Goal: Browse casually

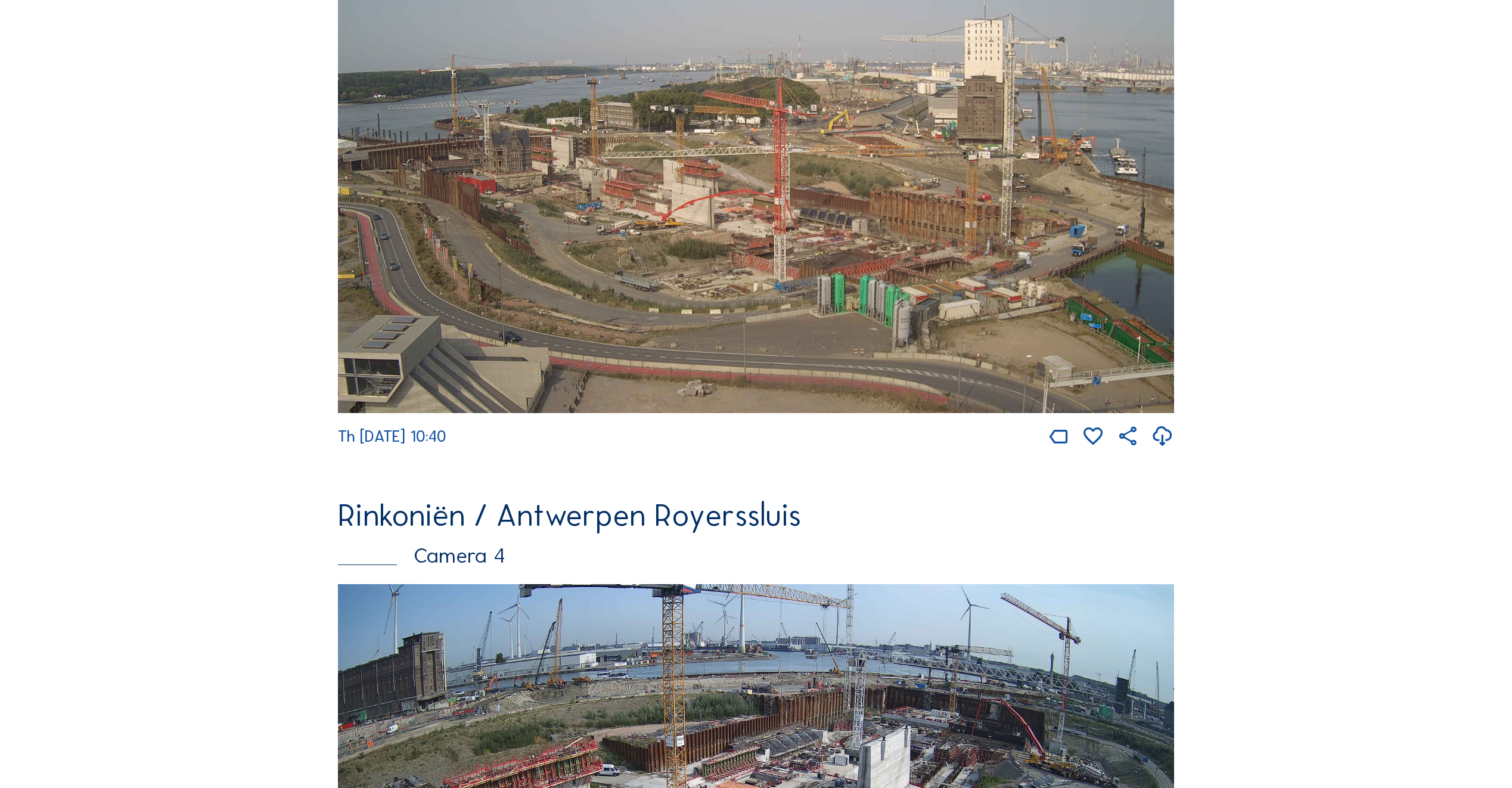
scroll to position [1431, 0]
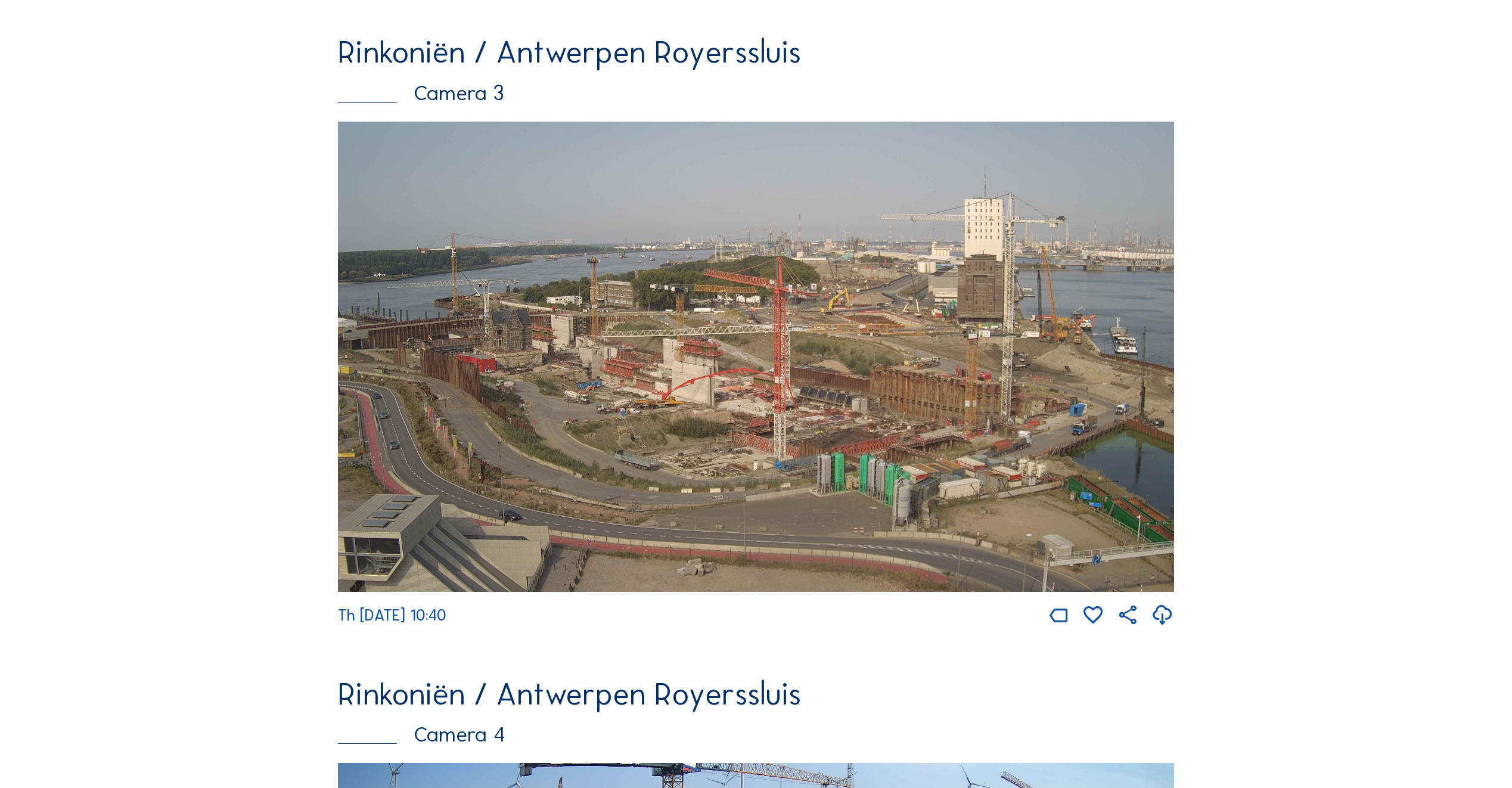
click at [818, 439] on img at bounding box center [755, 357] width 836 height 470
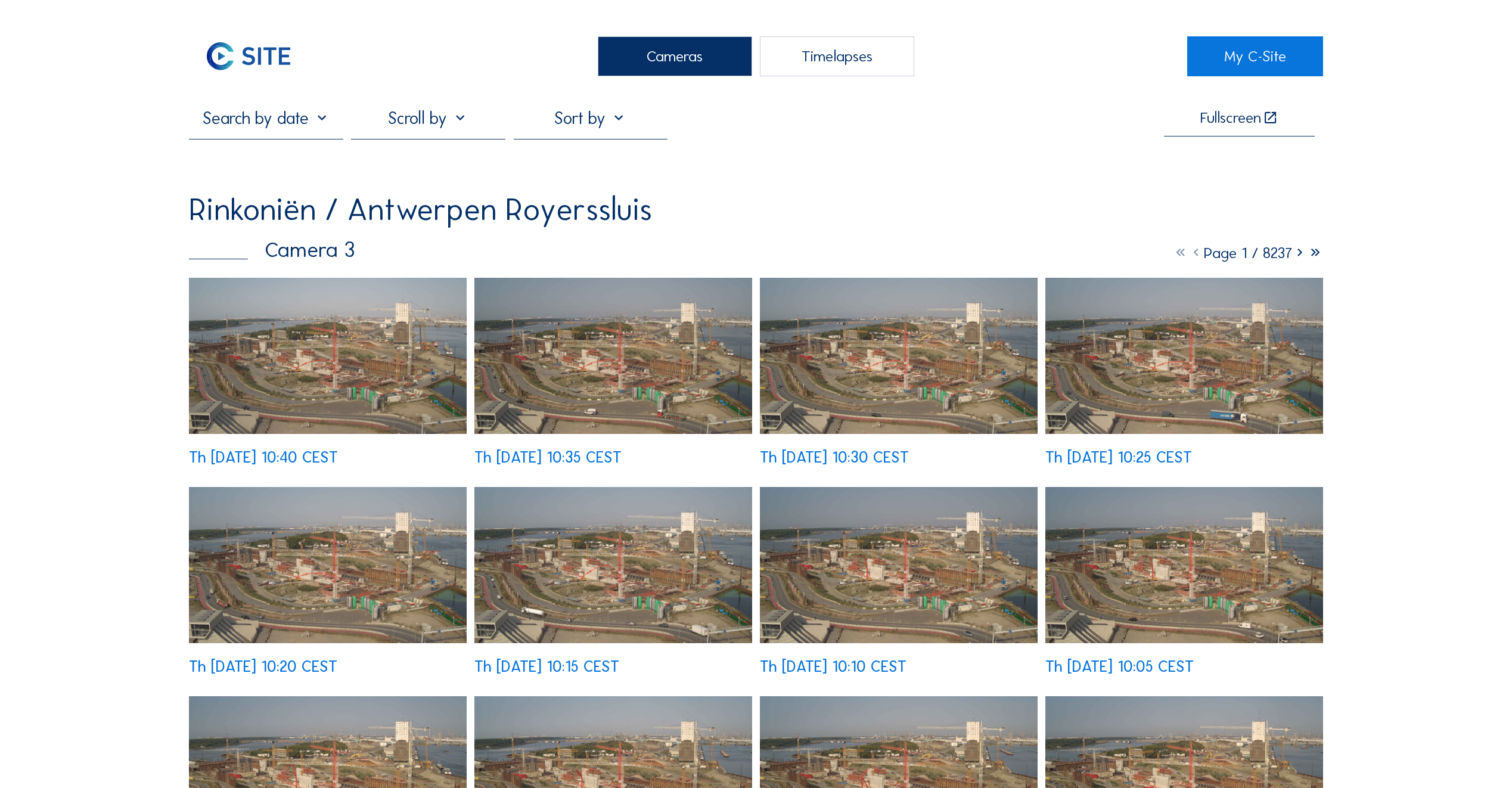
click at [386, 377] on img at bounding box center [328, 356] width 278 height 156
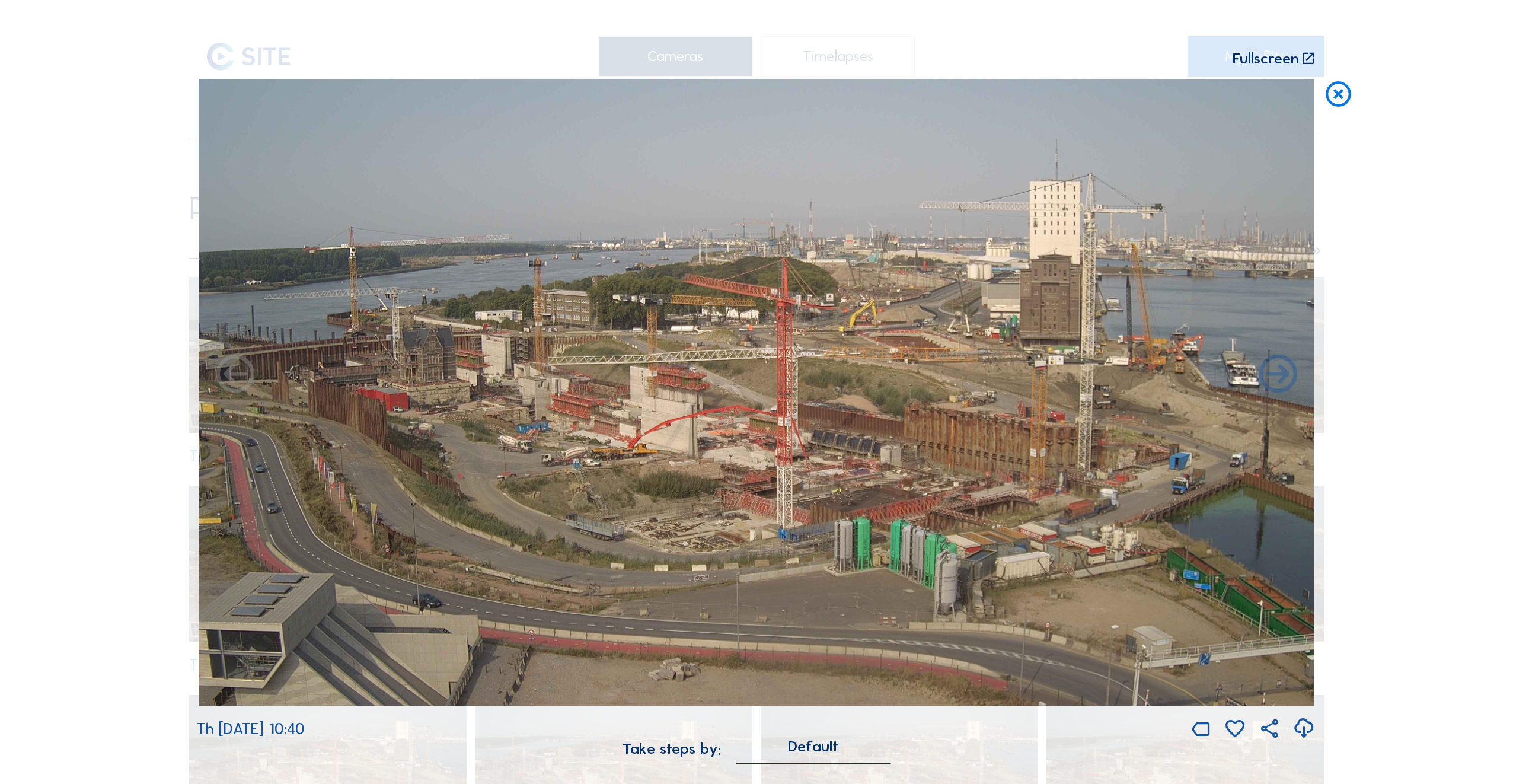
click at [455, 441] on img at bounding box center [756, 392] width 1115 height 627
click at [232, 381] on icon at bounding box center [235, 376] width 46 height 46
click at [1285, 374] on icon at bounding box center [1278, 376] width 46 height 46
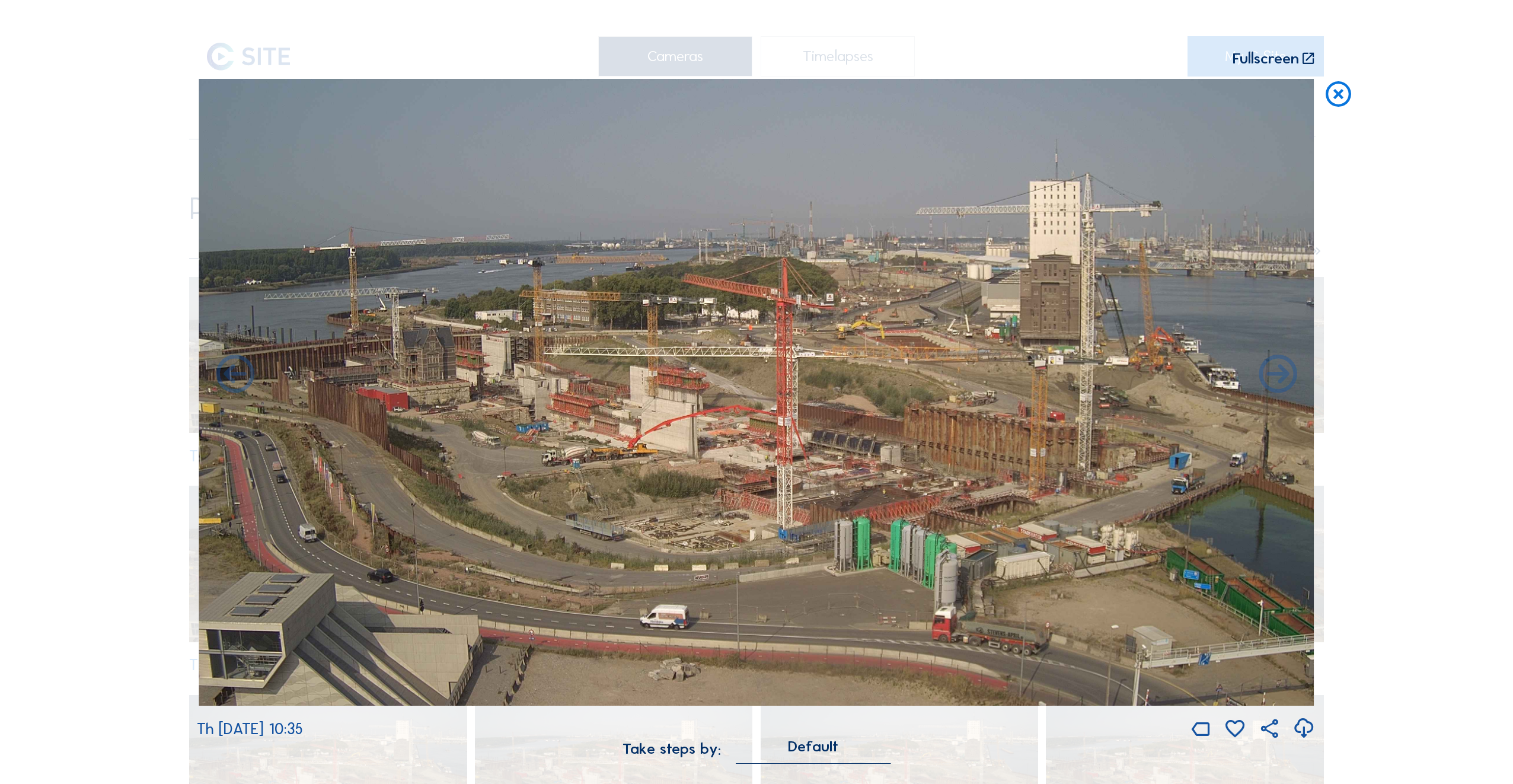
click at [1285, 374] on icon at bounding box center [1278, 376] width 46 height 46
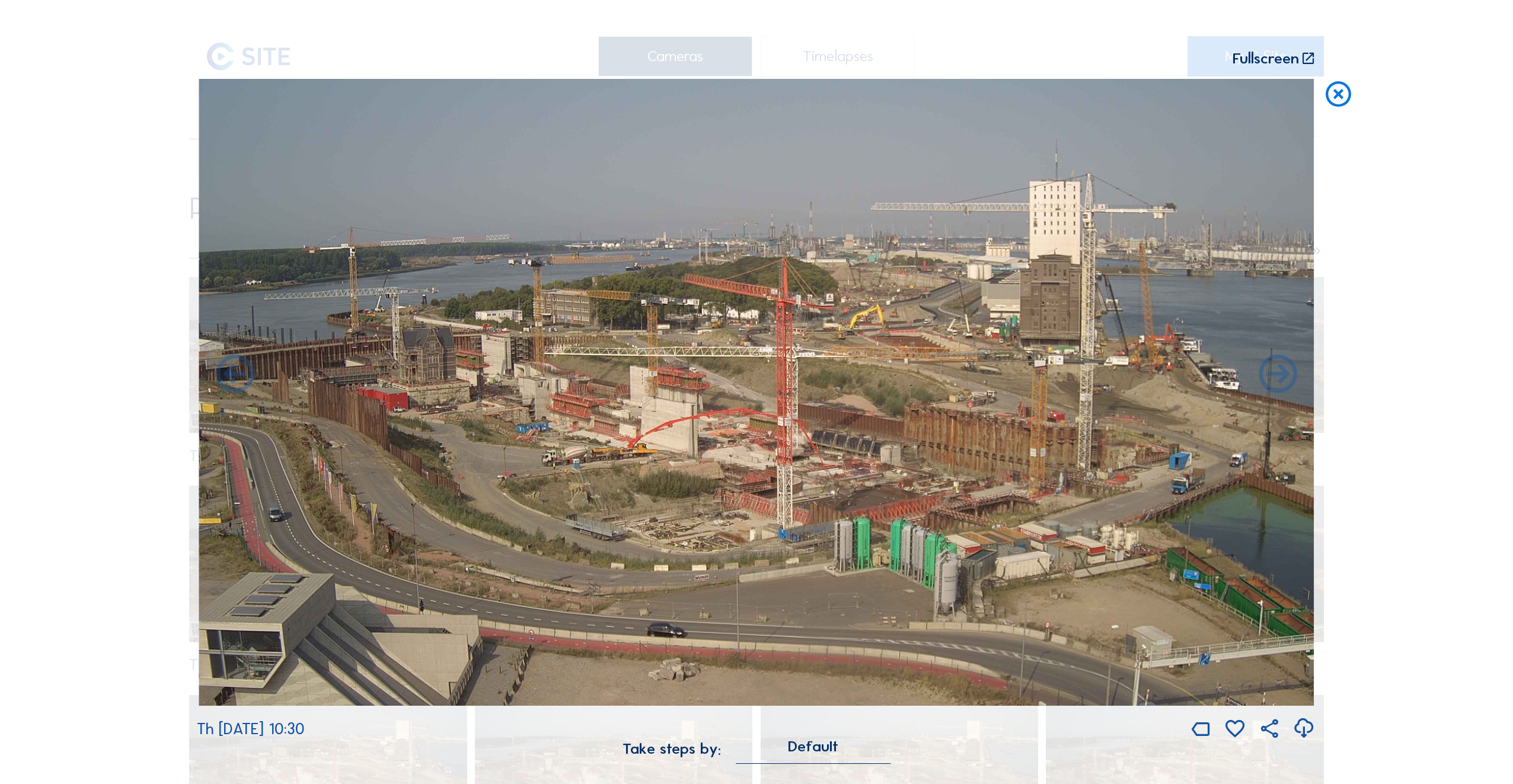
click at [1285, 374] on icon at bounding box center [1278, 376] width 46 height 46
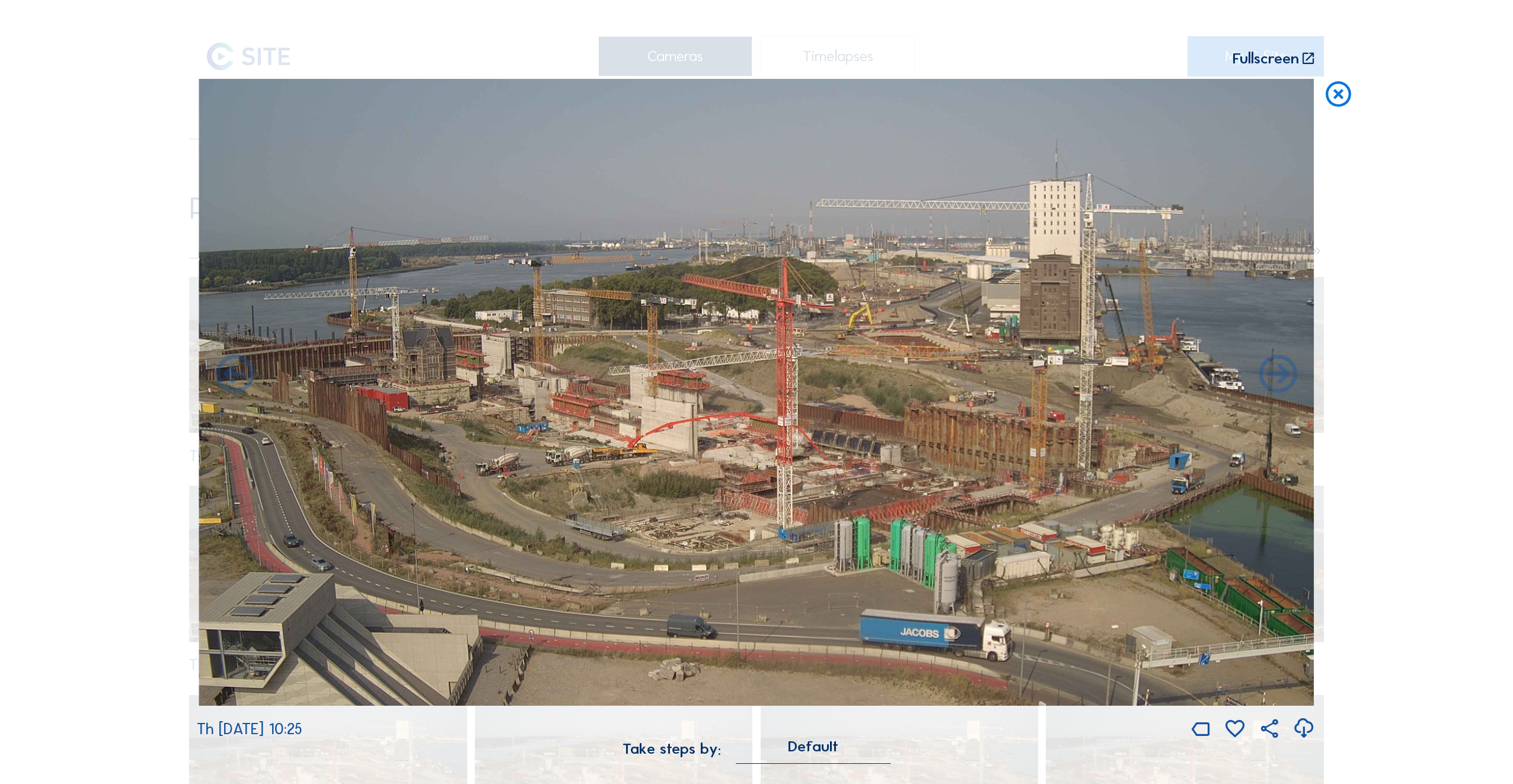
click at [1285, 374] on icon at bounding box center [1278, 376] width 46 height 46
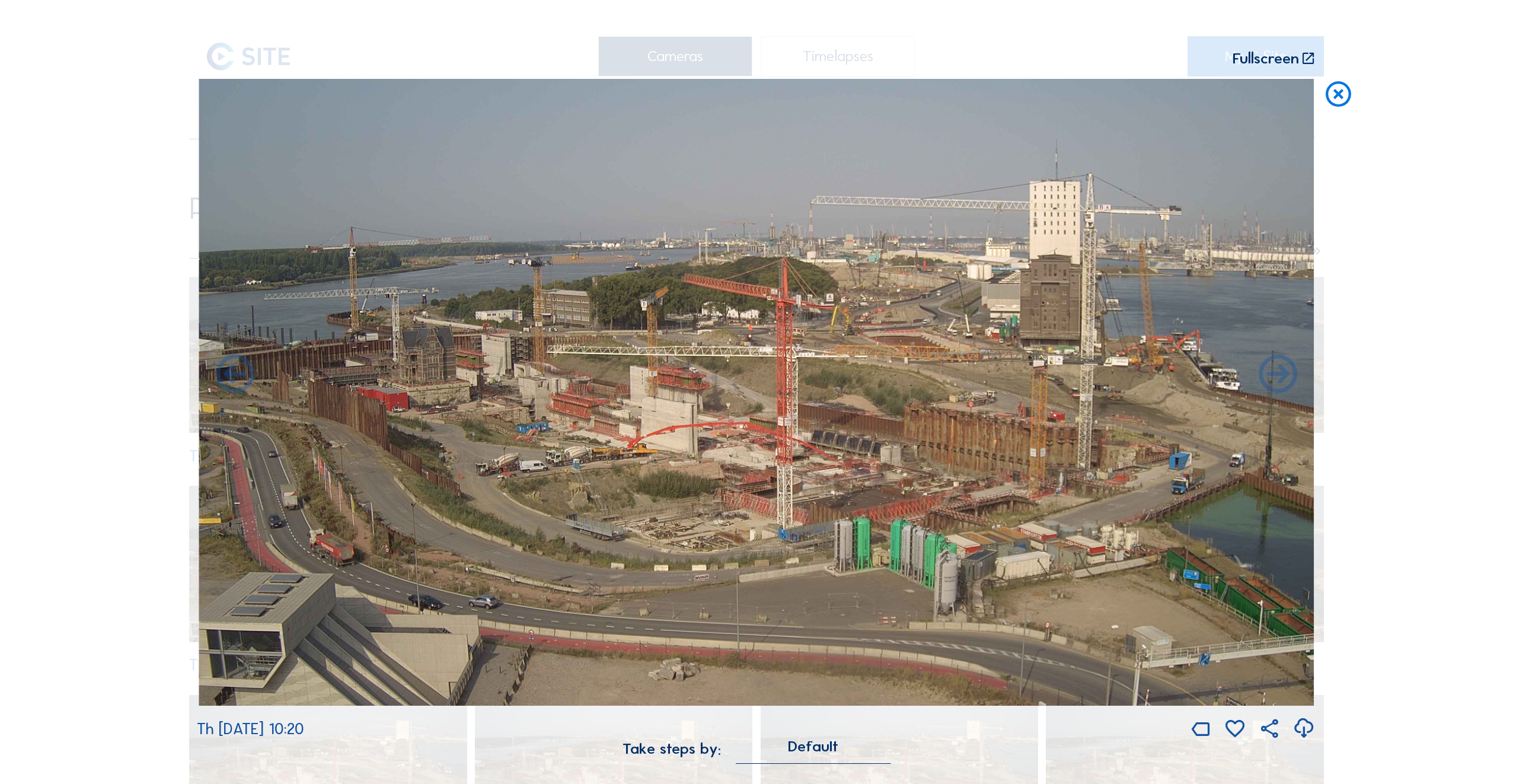
click at [1285, 374] on icon at bounding box center [1278, 376] width 46 height 46
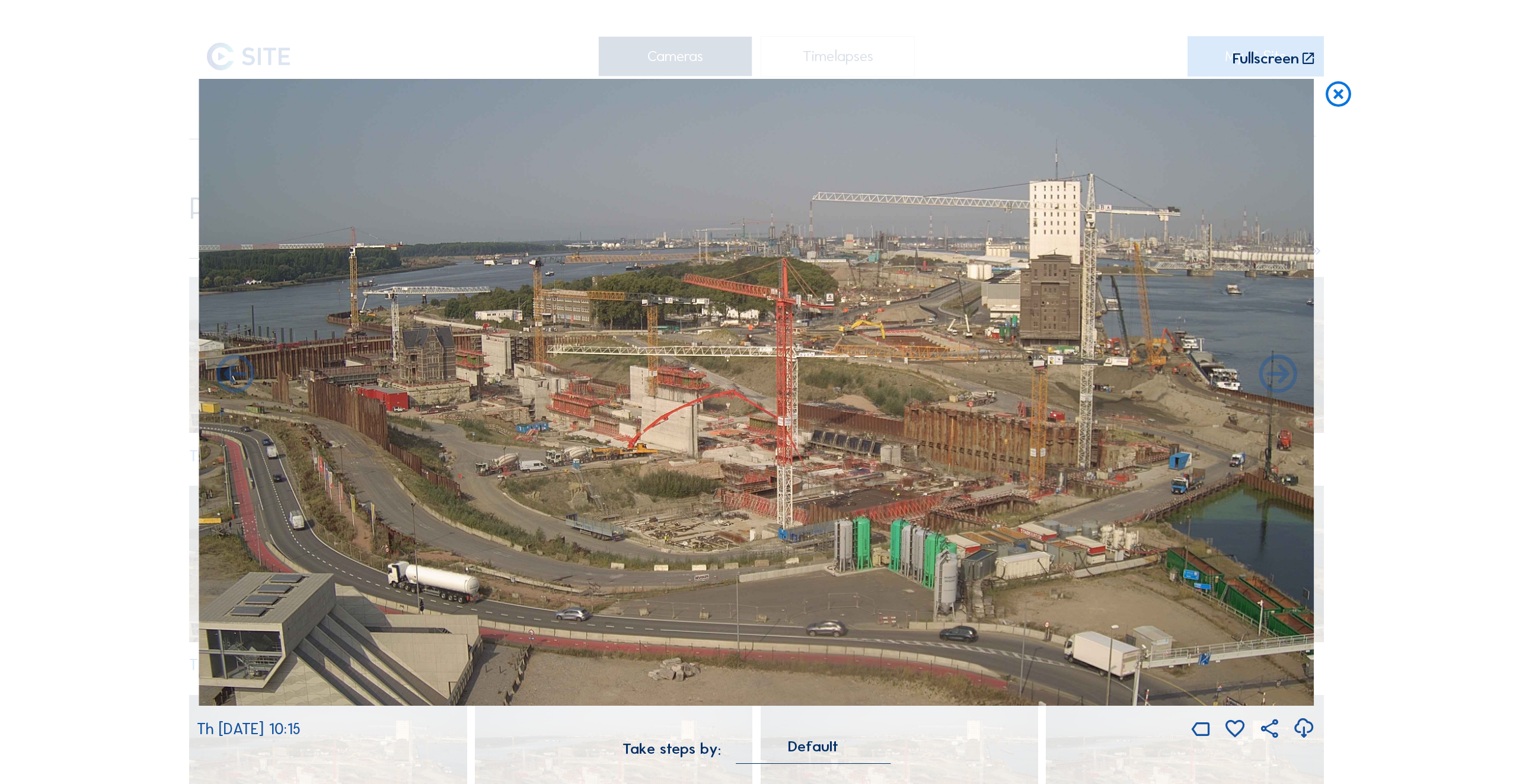
click at [1285, 374] on icon at bounding box center [1278, 376] width 46 height 46
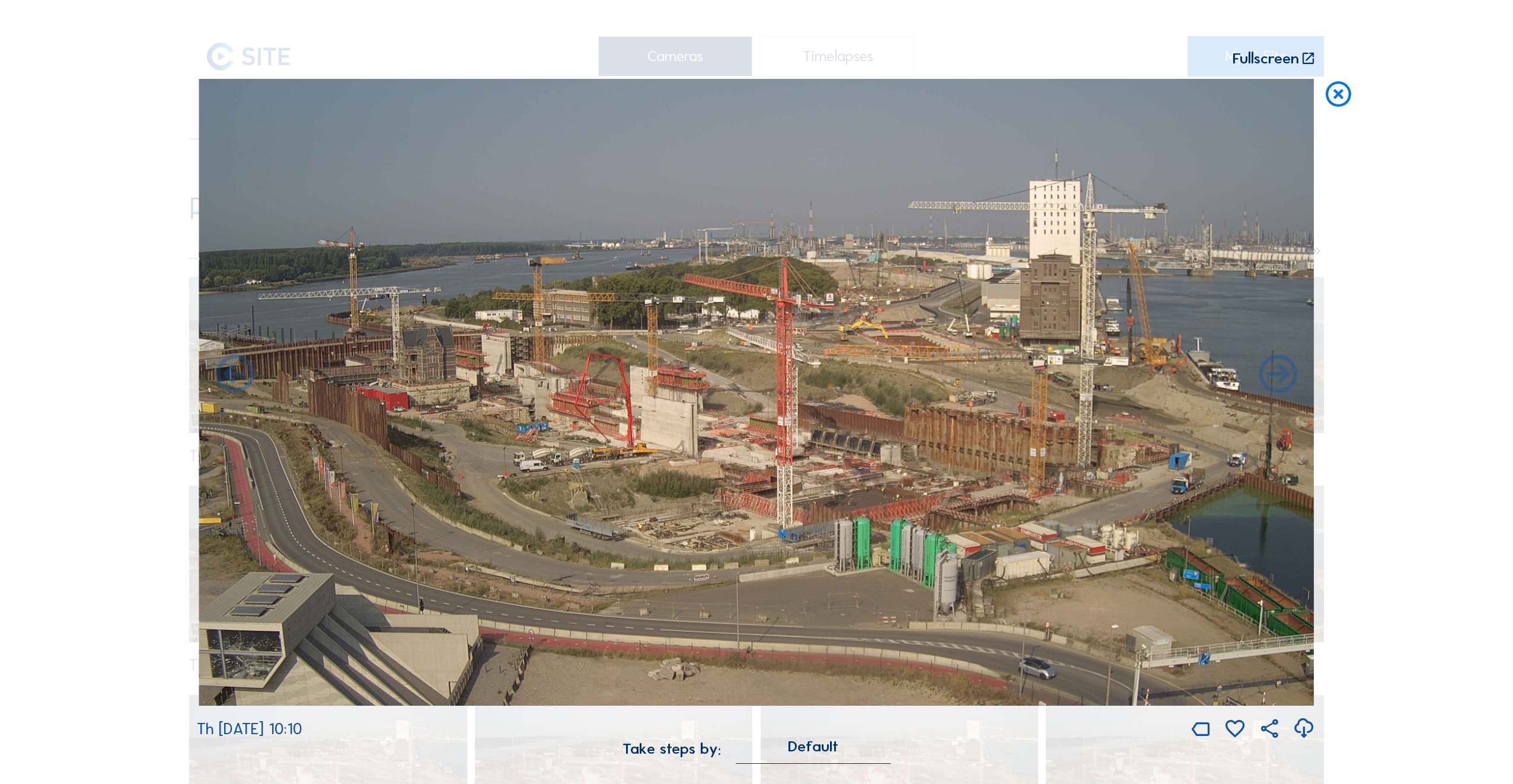
click at [1285, 374] on icon at bounding box center [1278, 376] width 46 height 46
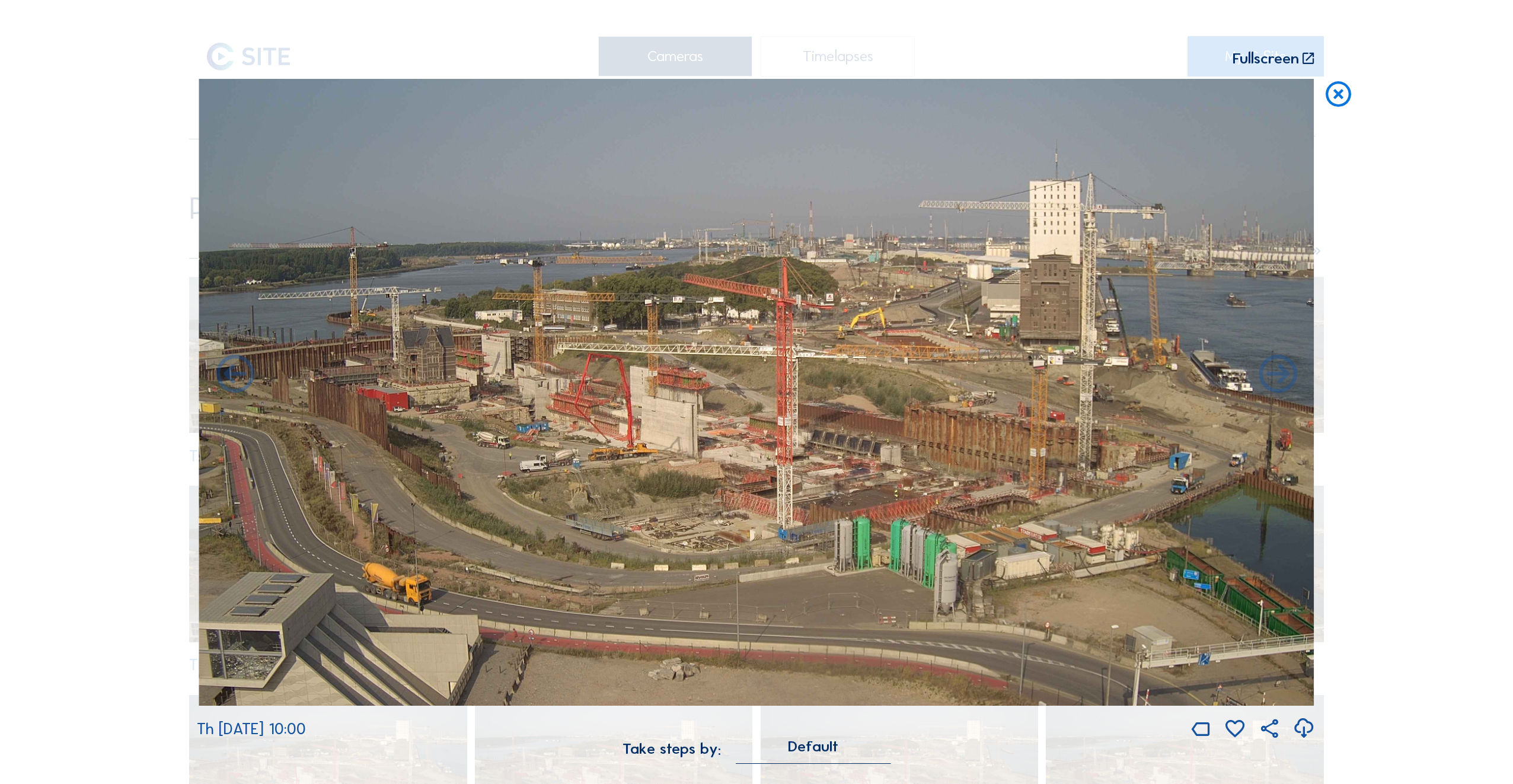
click at [1285, 374] on icon at bounding box center [1278, 376] width 46 height 46
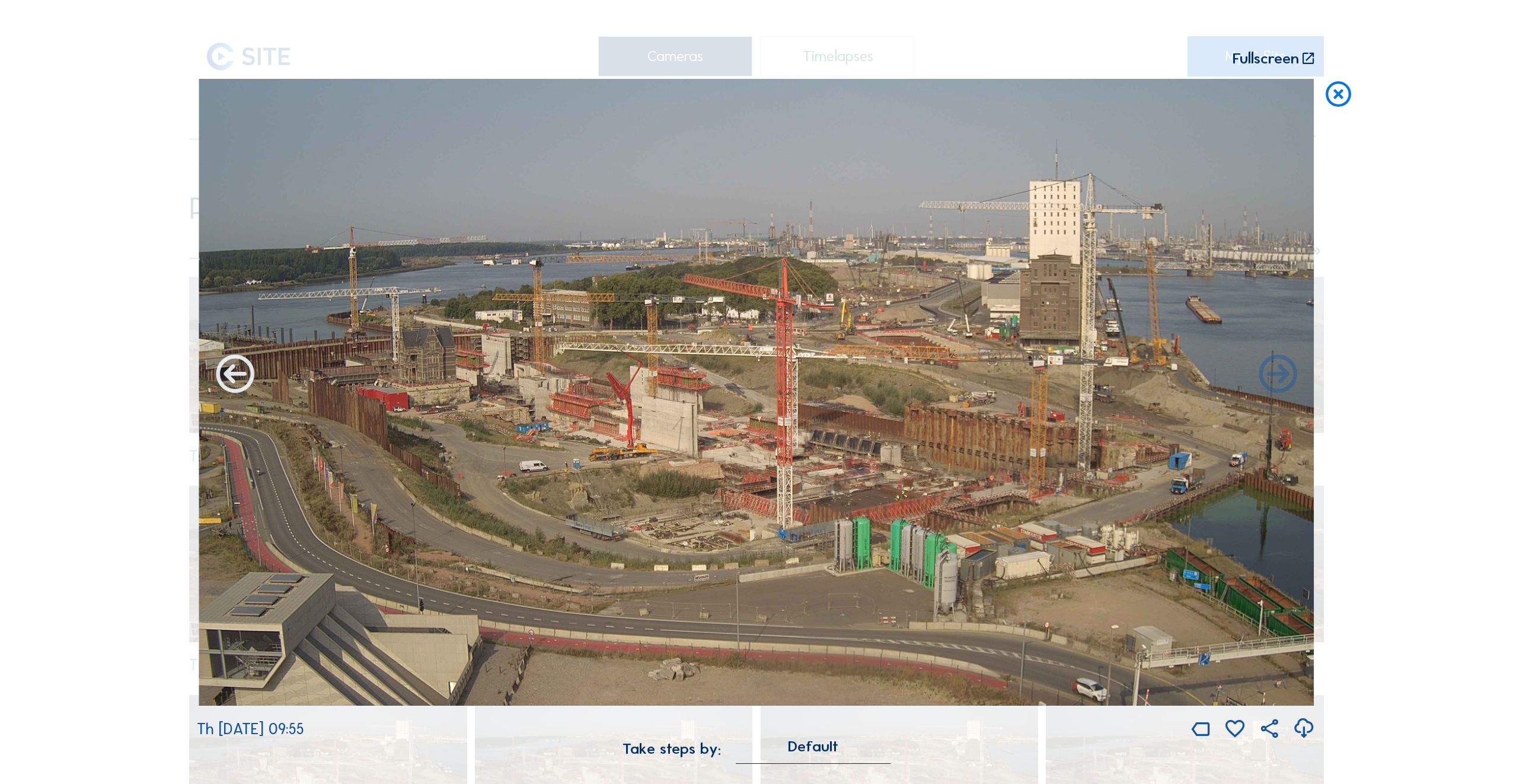
click at [233, 377] on icon at bounding box center [235, 376] width 46 height 46
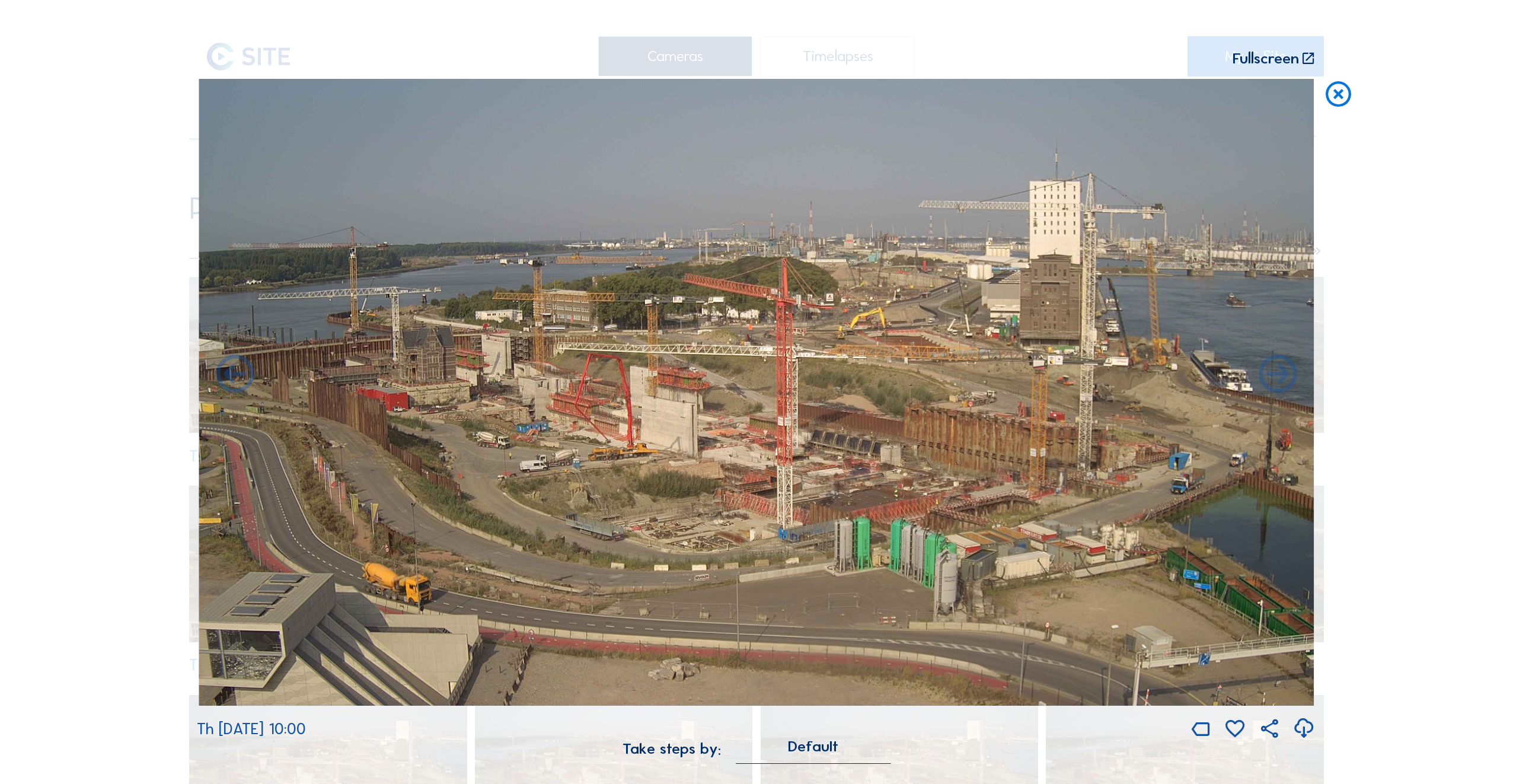
click at [233, 377] on icon at bounding box center [235, 376] width 46 height 46
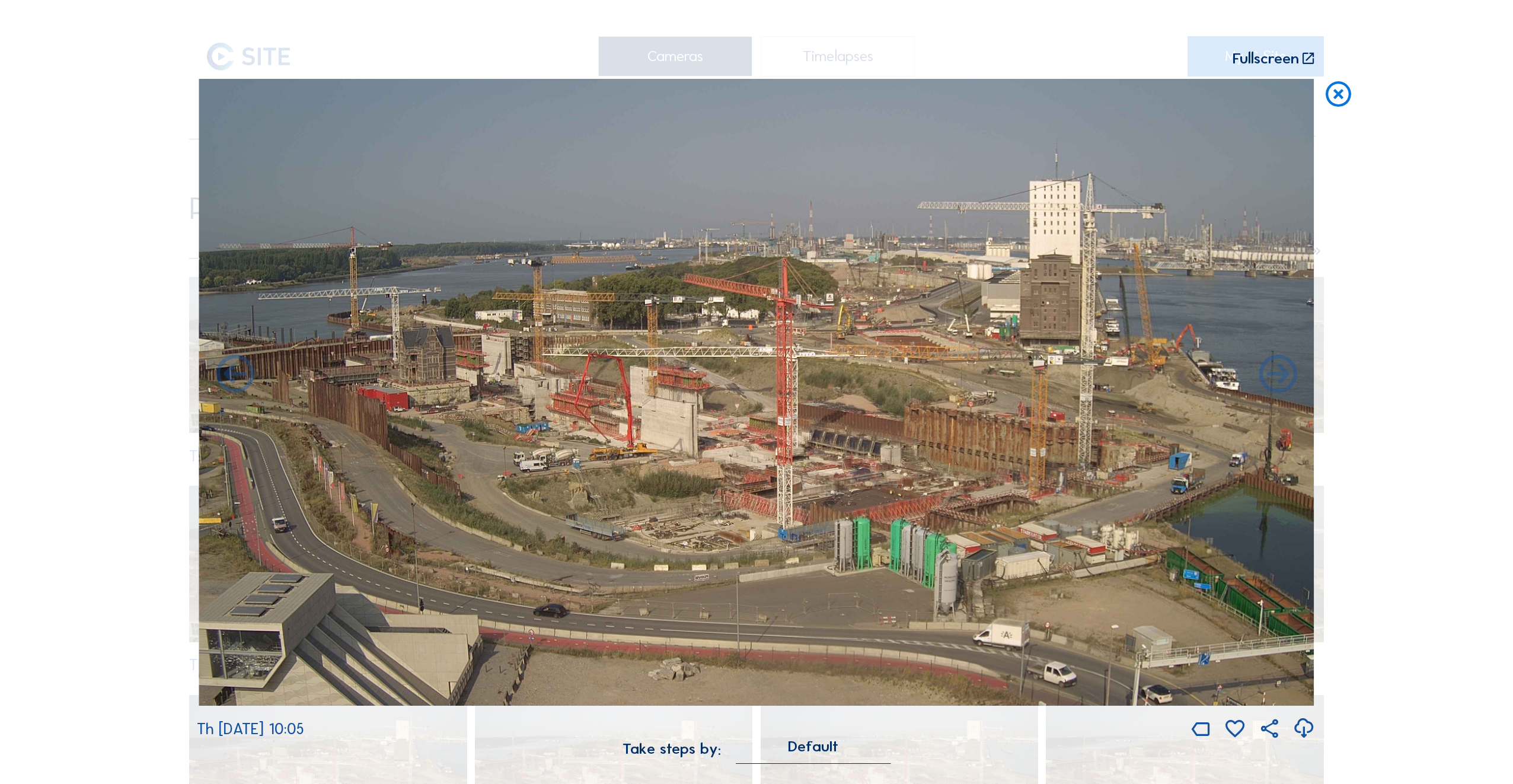
click at [233, 377] on icon at bounding box center [235, 376] width 46 height 46
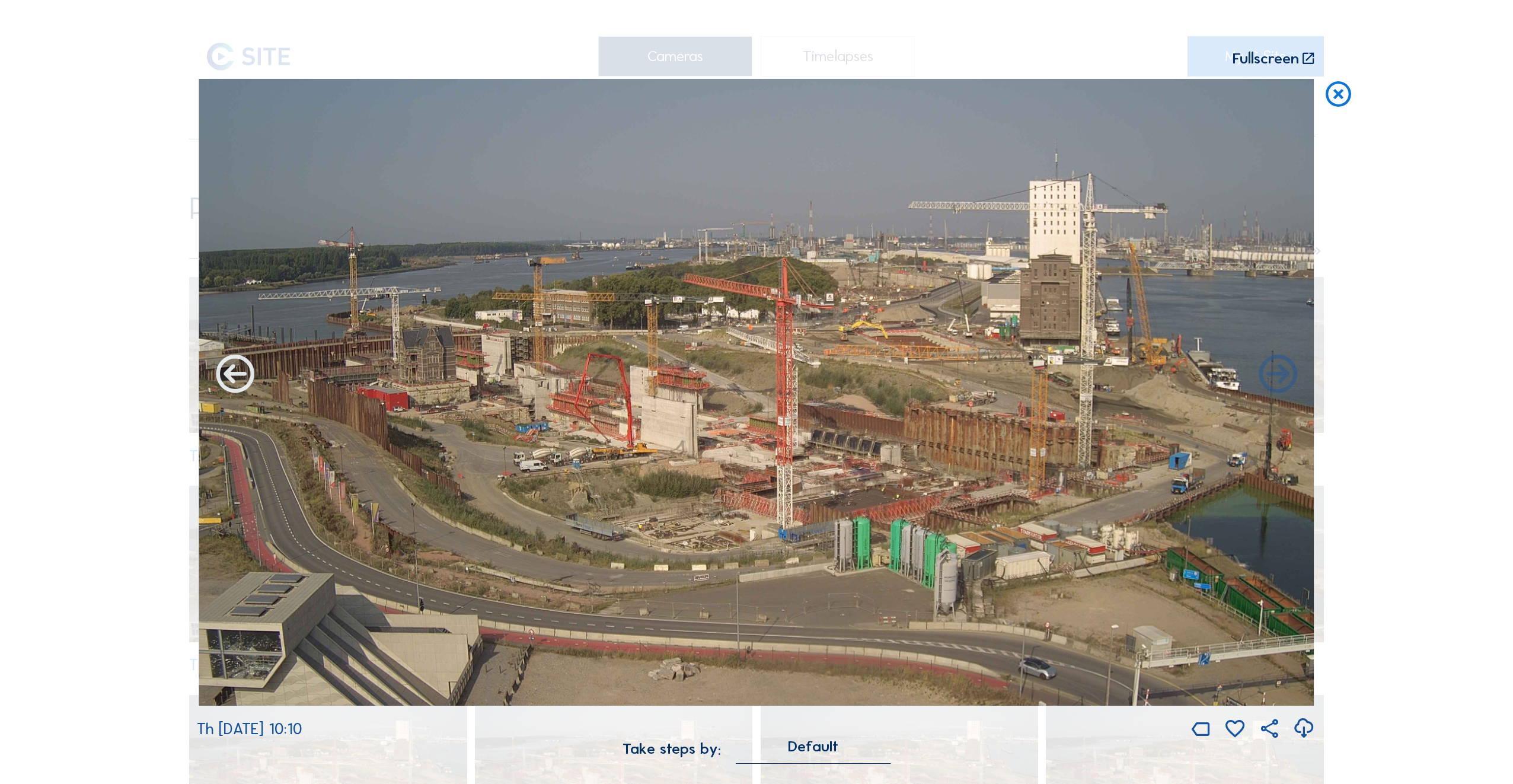
click at [234, 377] on icon at bounding box center [235, 376] width 46 height 46
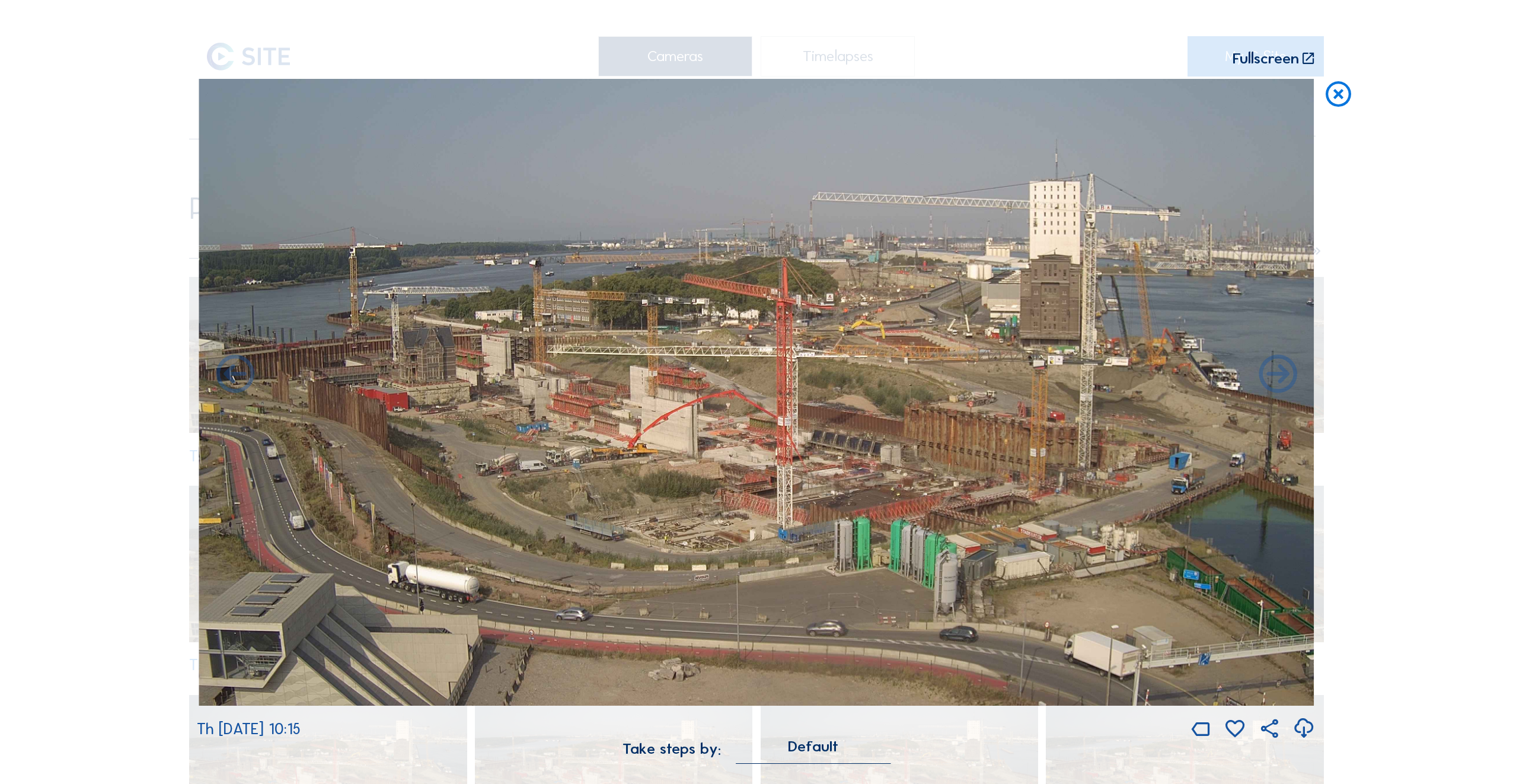
click at [234, 377] on icon at bounding box center [235, 376] width 46 height 46
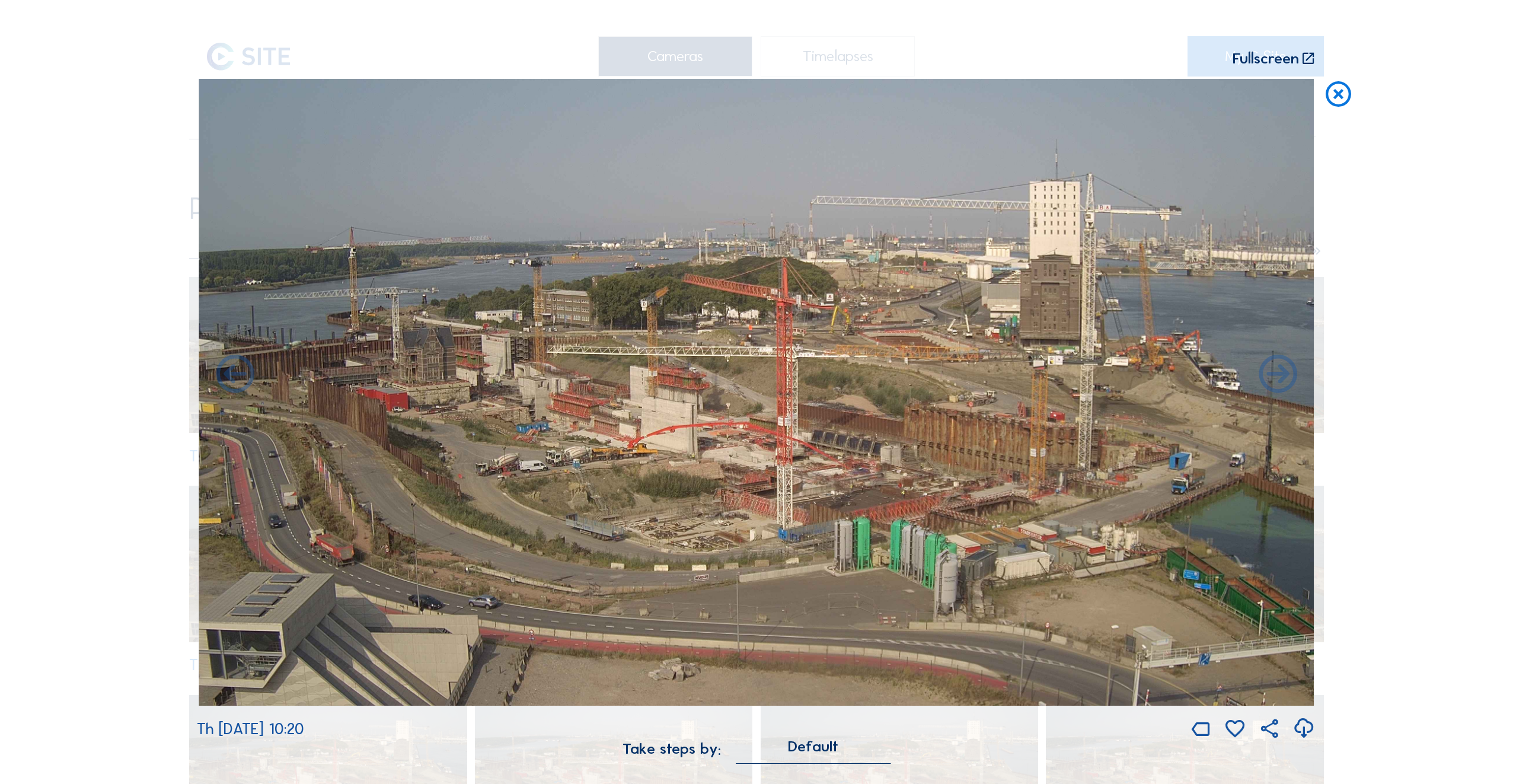
click at [234, 377] on icon at bounding box center [235, 376] width 46 height 46
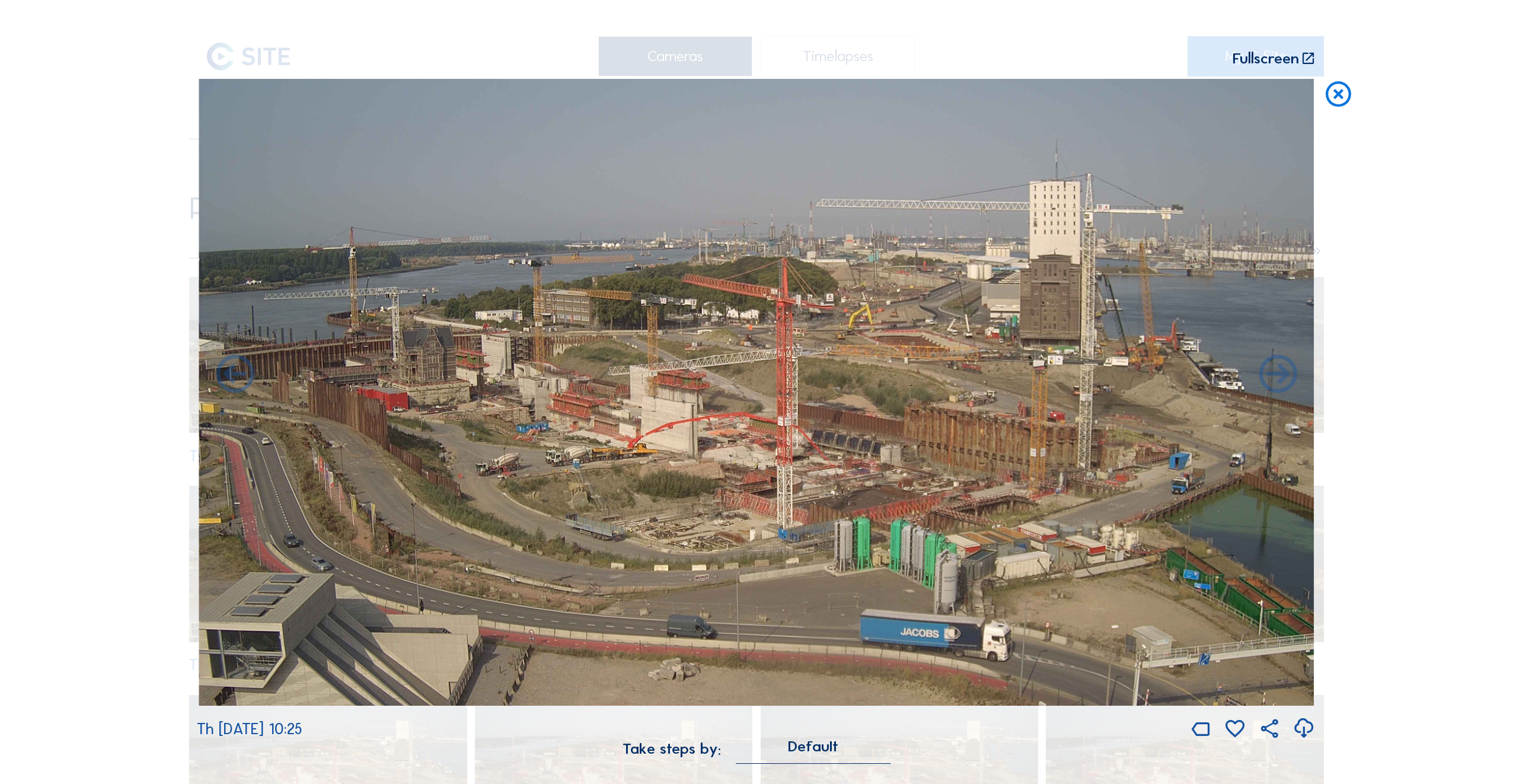
click at [234, 377] on icon at bounding box center [235, 376] width 46 height 46
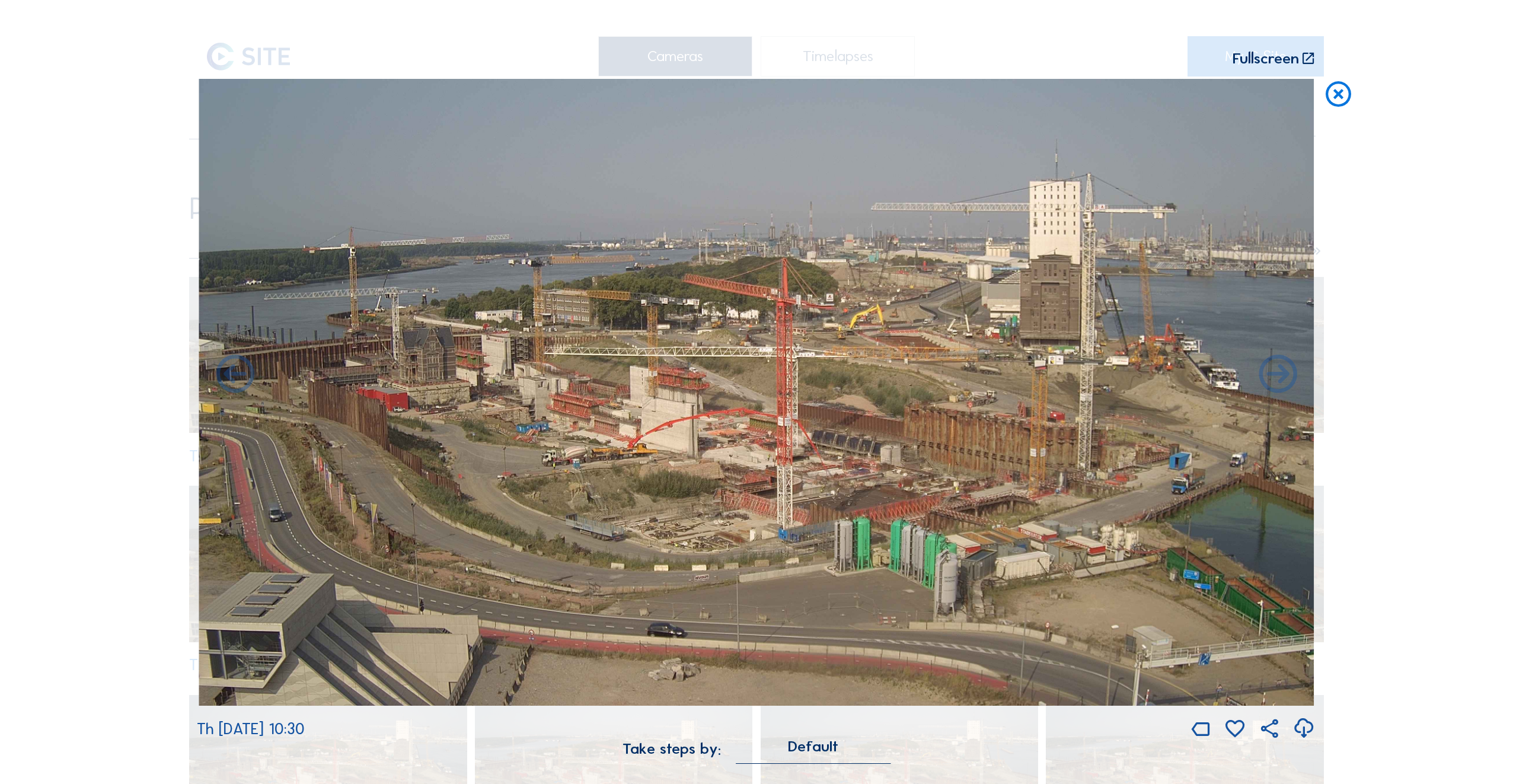
click at [234, 377] on icon at bounding box center [235, 376] width 46 height 46
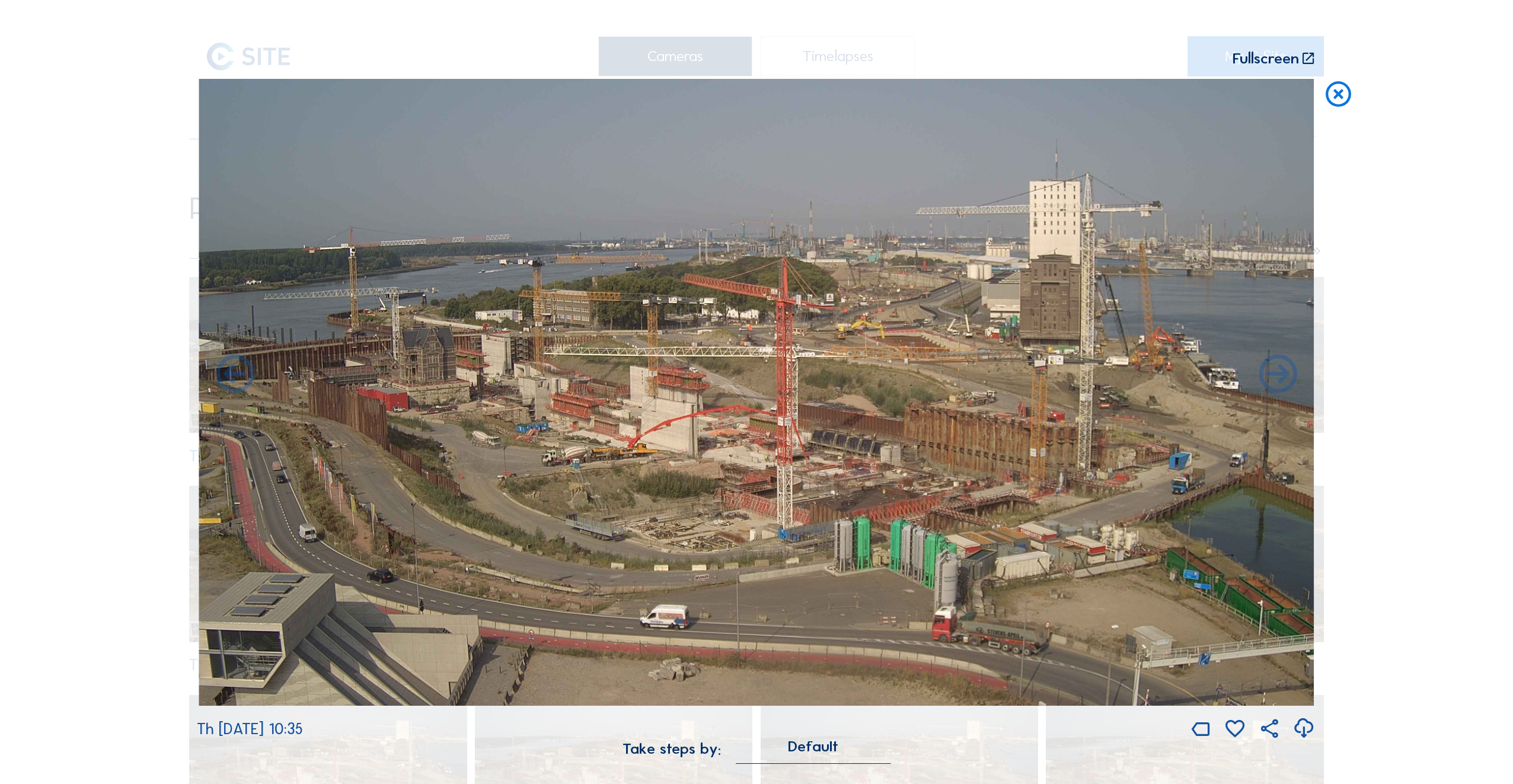
click at [234, 377] on icon at bounding box center [235, 376] width 46 height 46
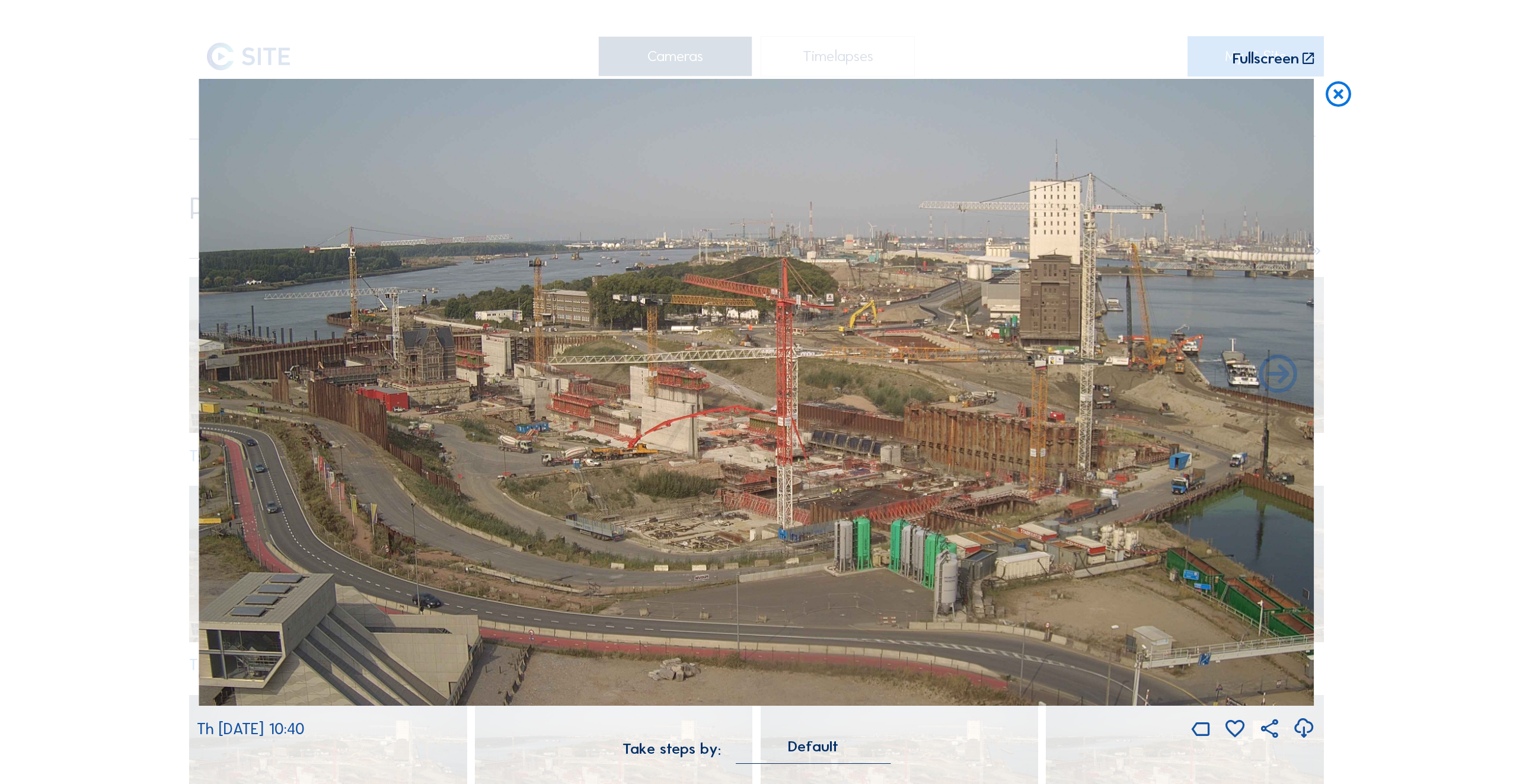
click at [234, 377] on img at bounding box center [756, 392] width 1115 height 627
click at [1278, 386] on icon at bounding box center [1278, 376] width 46 height 46
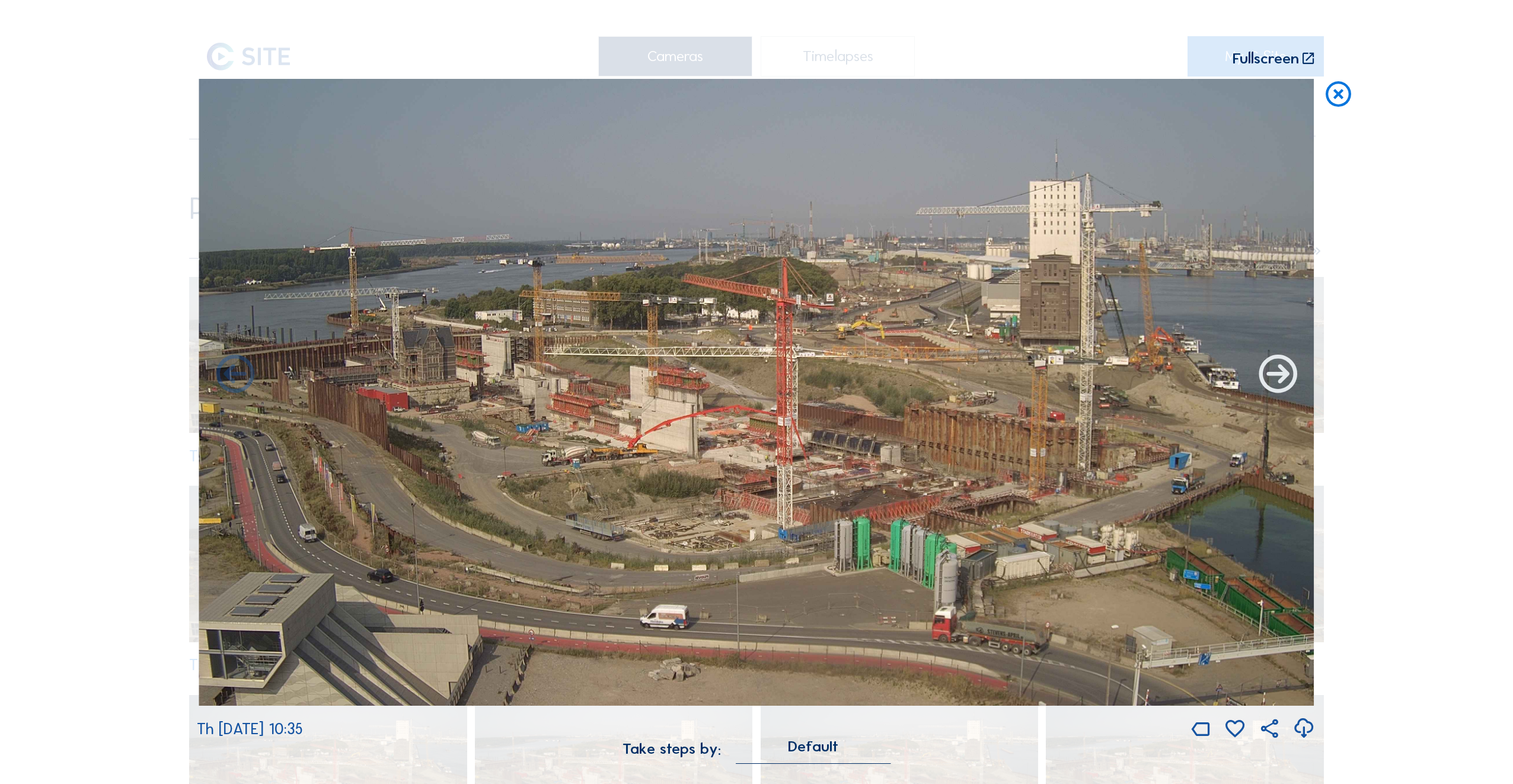
click at [1277, 386] on icon at bounding box center [1278, 376] width 46 height 46
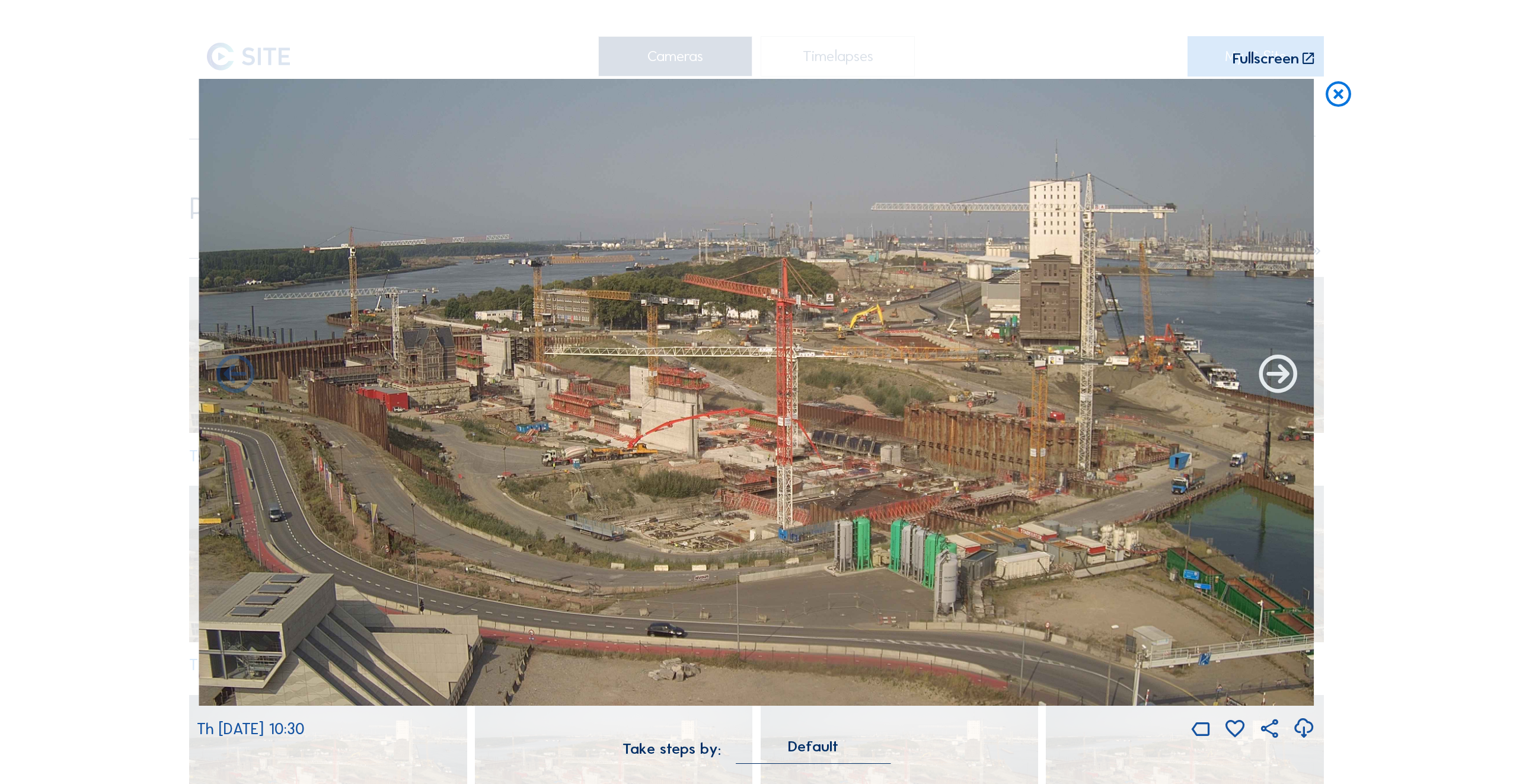
click at [1277, 385] on icon at bounding box center [1278, 376] width 46 height 46
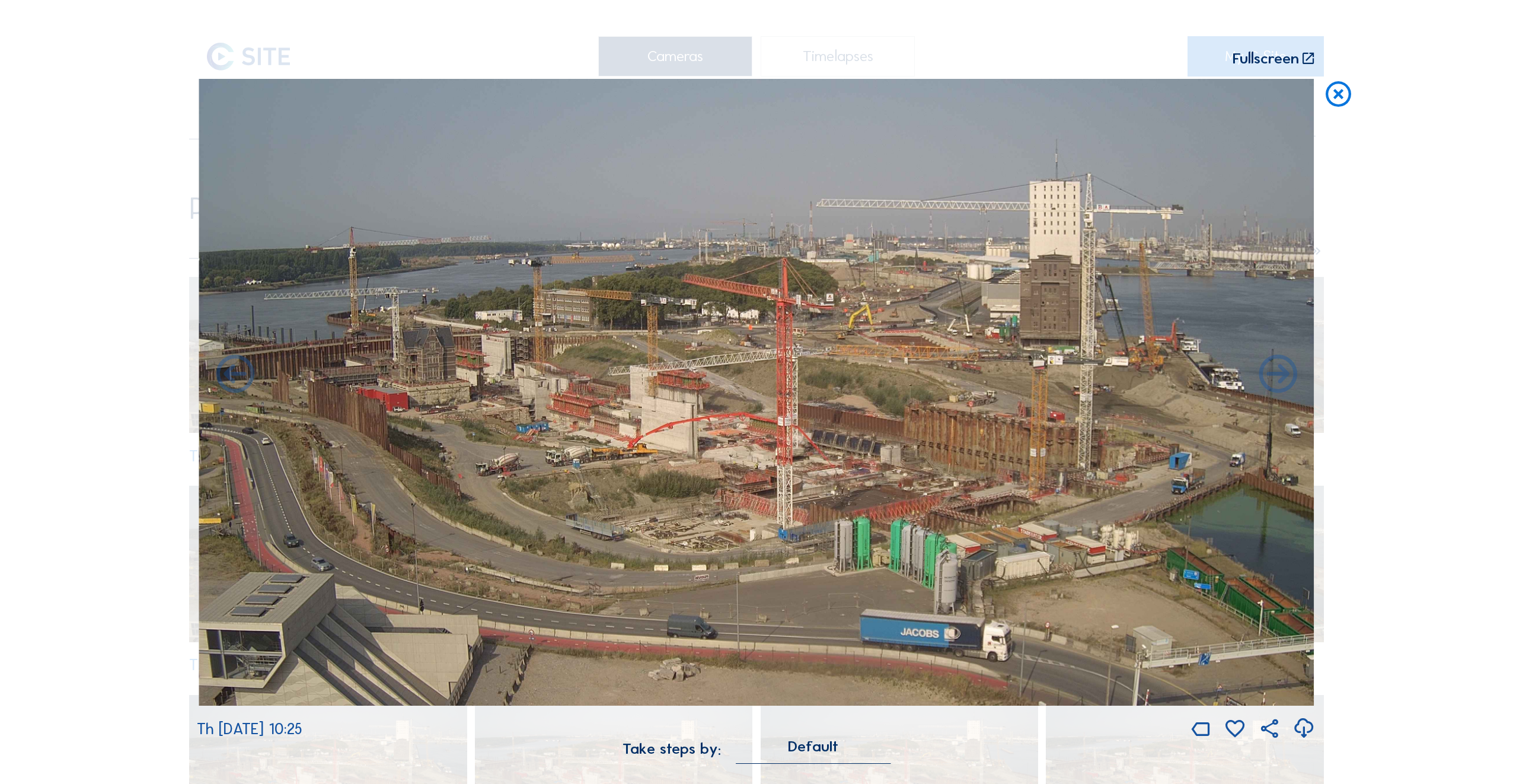
click at [1277, 385] on icon at bounding box center [1278, 376] width 46 height 46
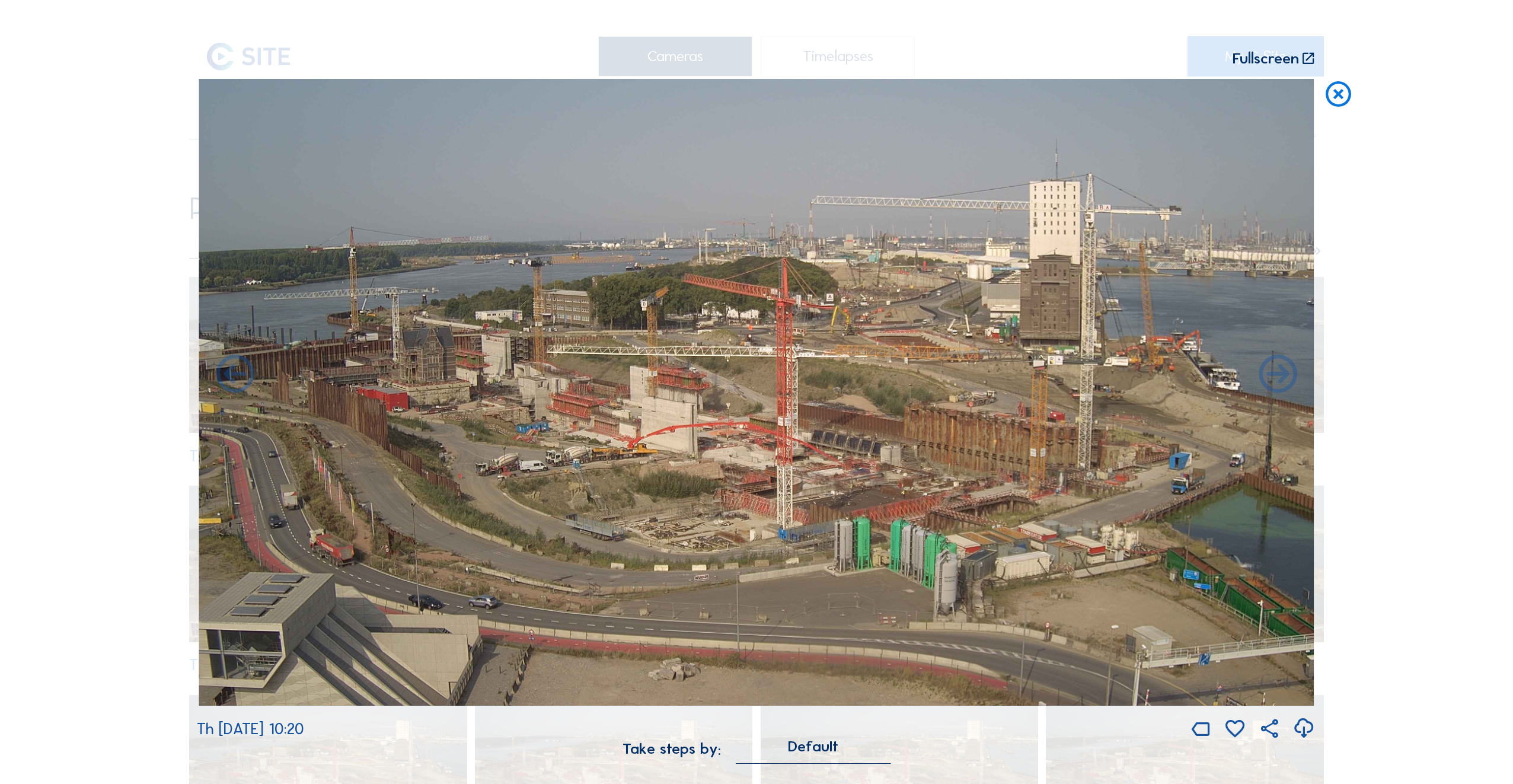
click at [1277, 385] on icon at bounding box center [1278, 376] width 46 height 46
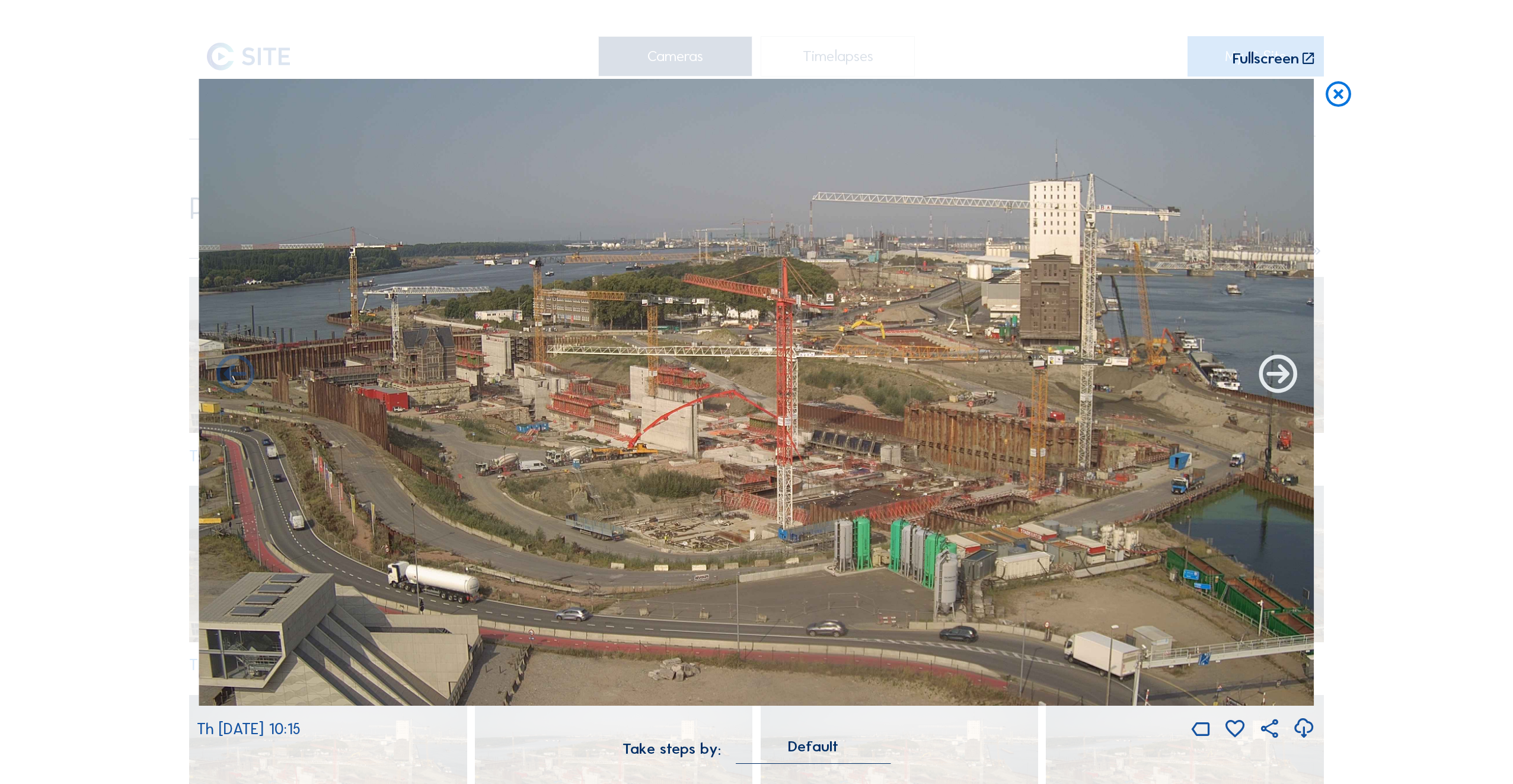
click at [1277, 384] on icon at bounding box center [1278, 376] width 46 height 46
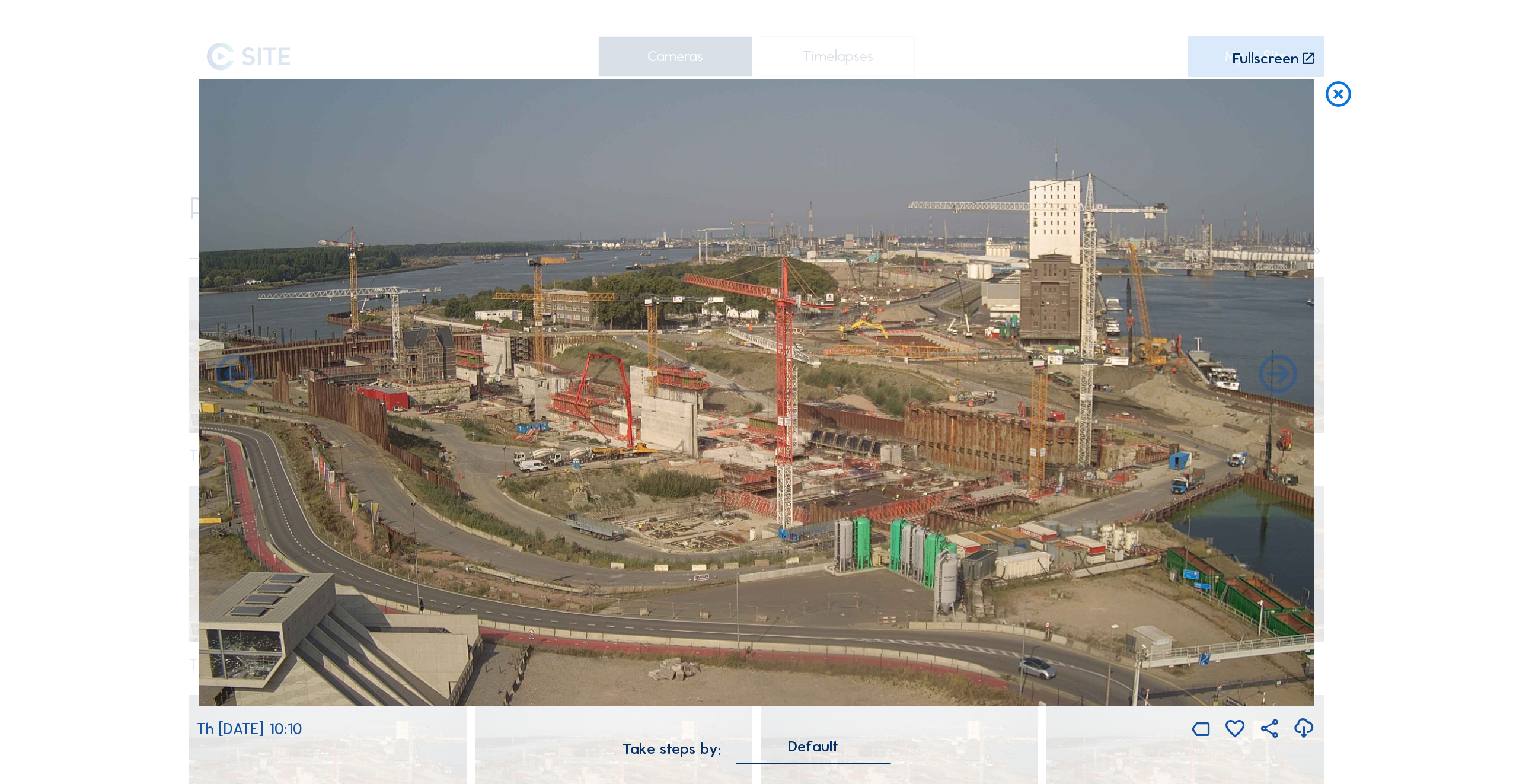
click at [1277, 384] on icon at bounding box center [1278, 376] width 46 height 46
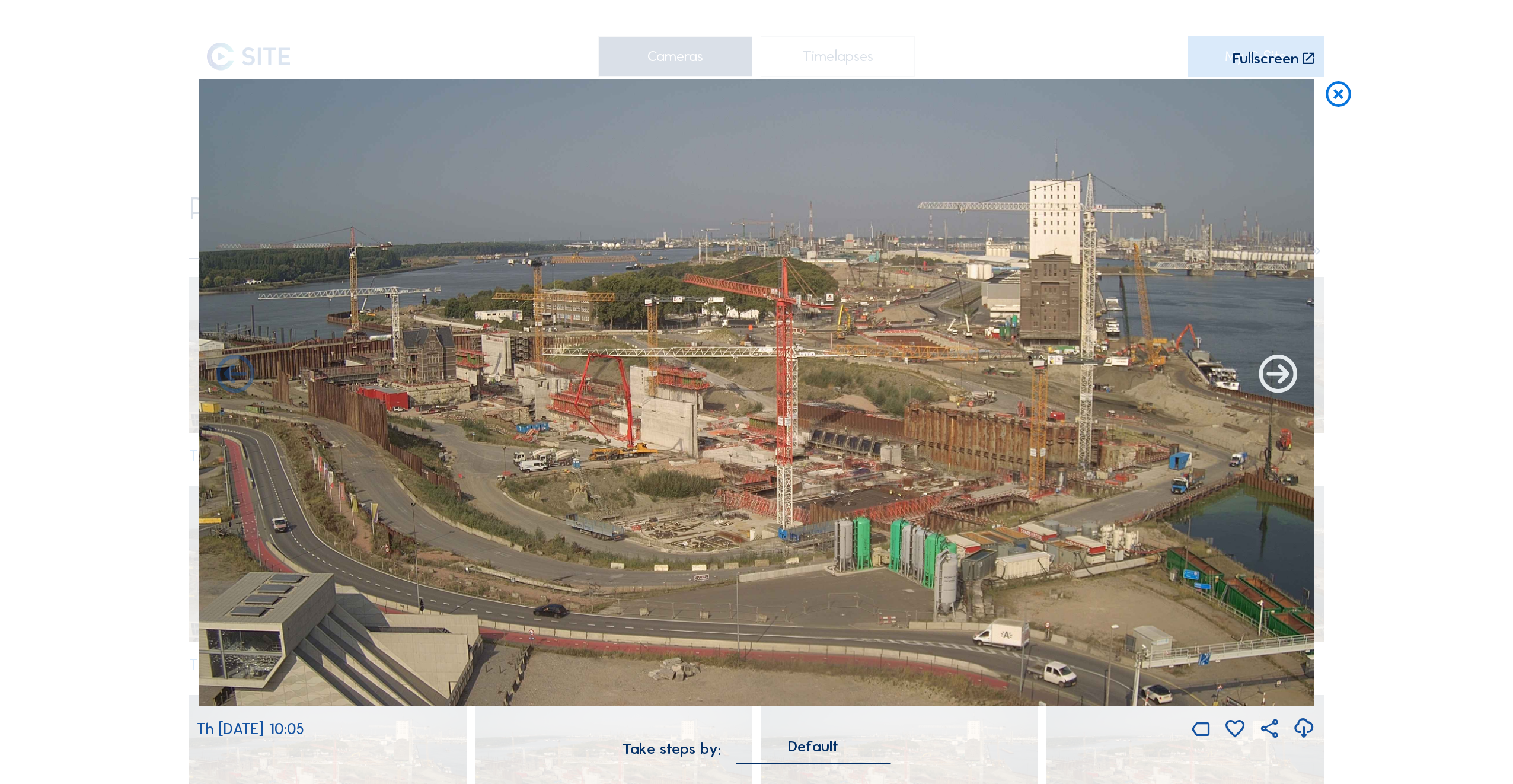
click at [1279, 380] on icon at bounding box center [1278, 376] width 46 height 46
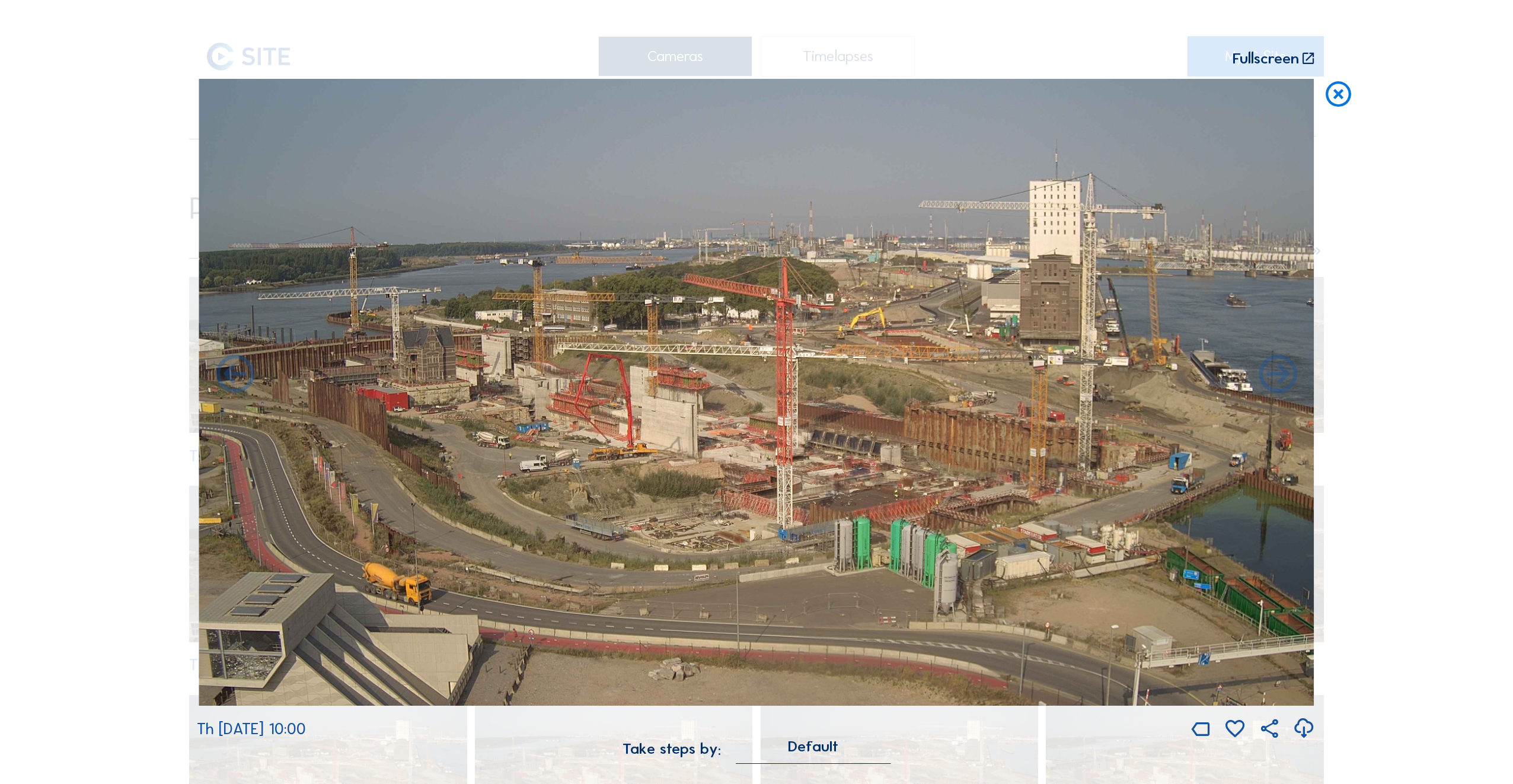
click at [1279, 380] on icon at bounding box center [1278, 376] width 46 height 46
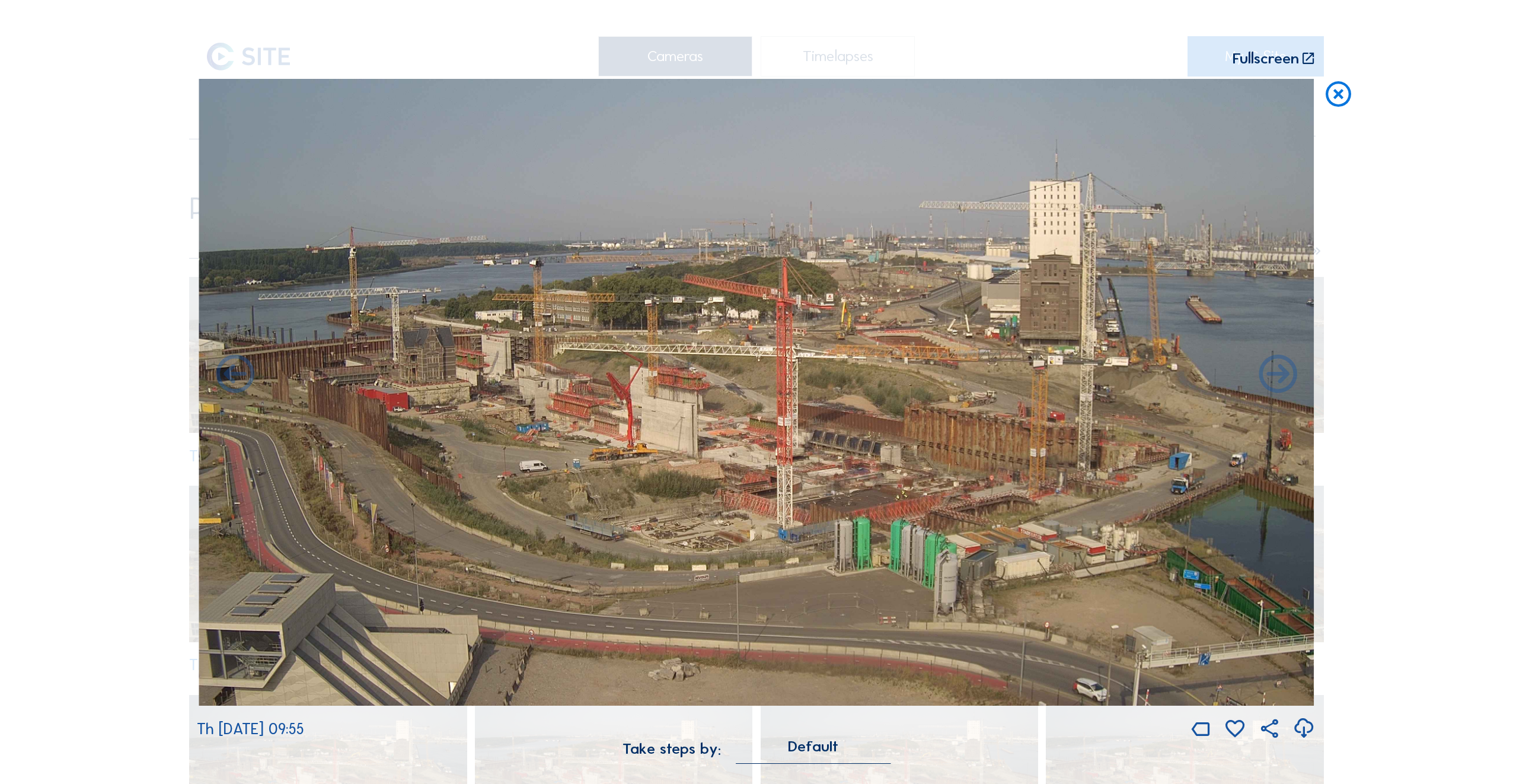
click at [1279, 380] on icon at bounding box center [1278, 376] width 46 height 46
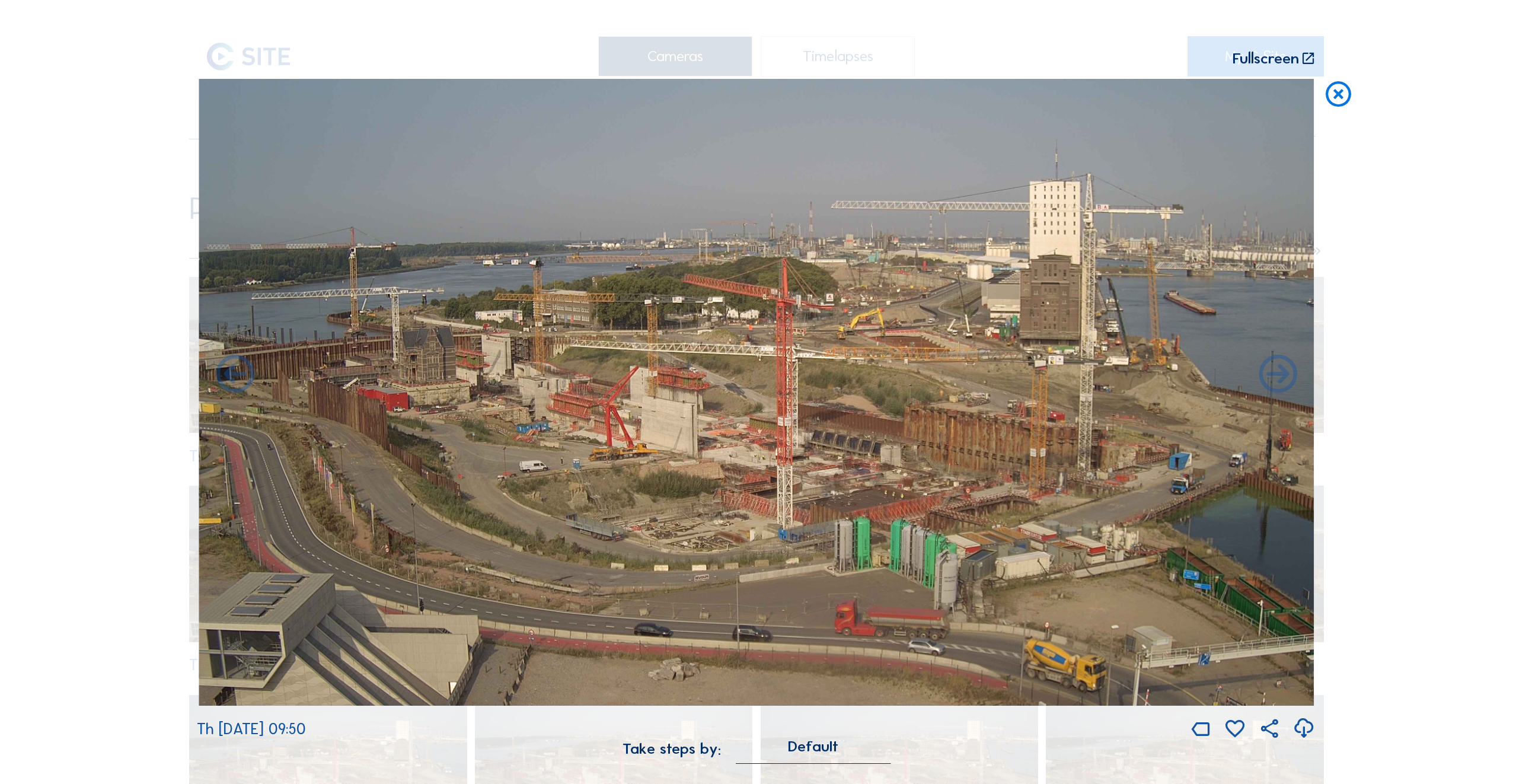
click at [1279, 380] on icon at bounding box center [1278, 376] width 46 height 46
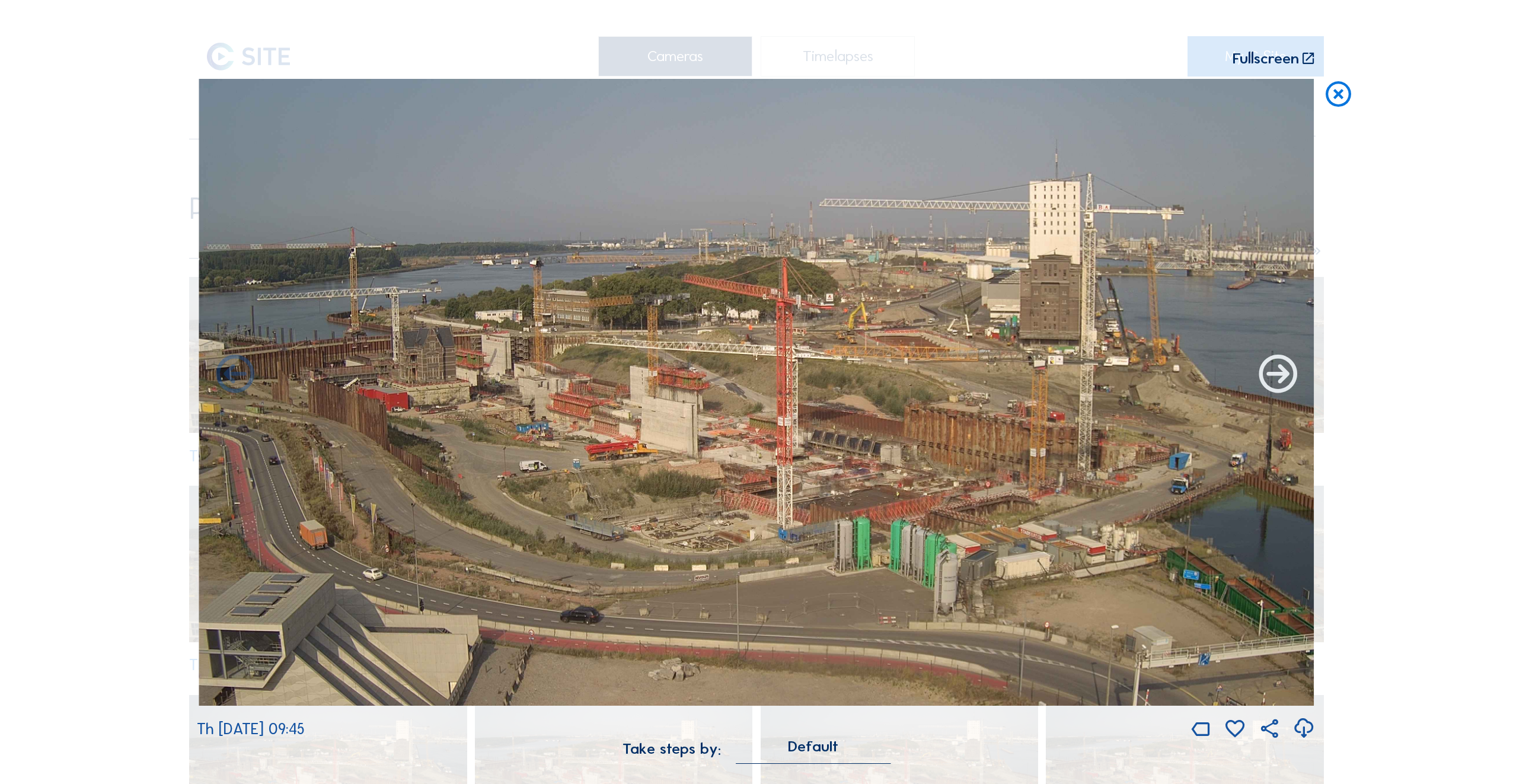
click at [1280, 380] on icon at bounding box center [1278, 376] width 46 height 46
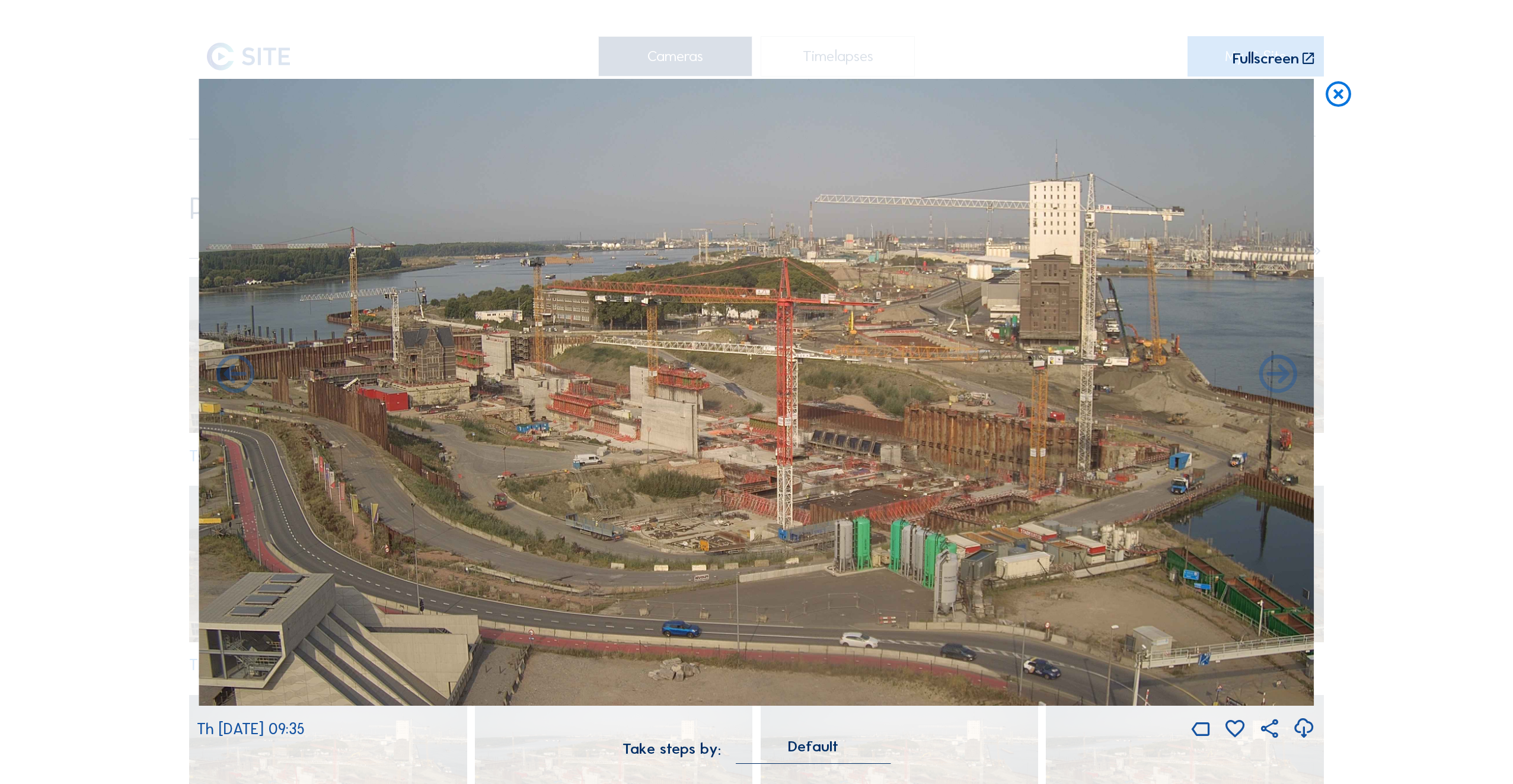
click at [1280, 380] on icon at bounding box center [1278, 376] width 46 height 46
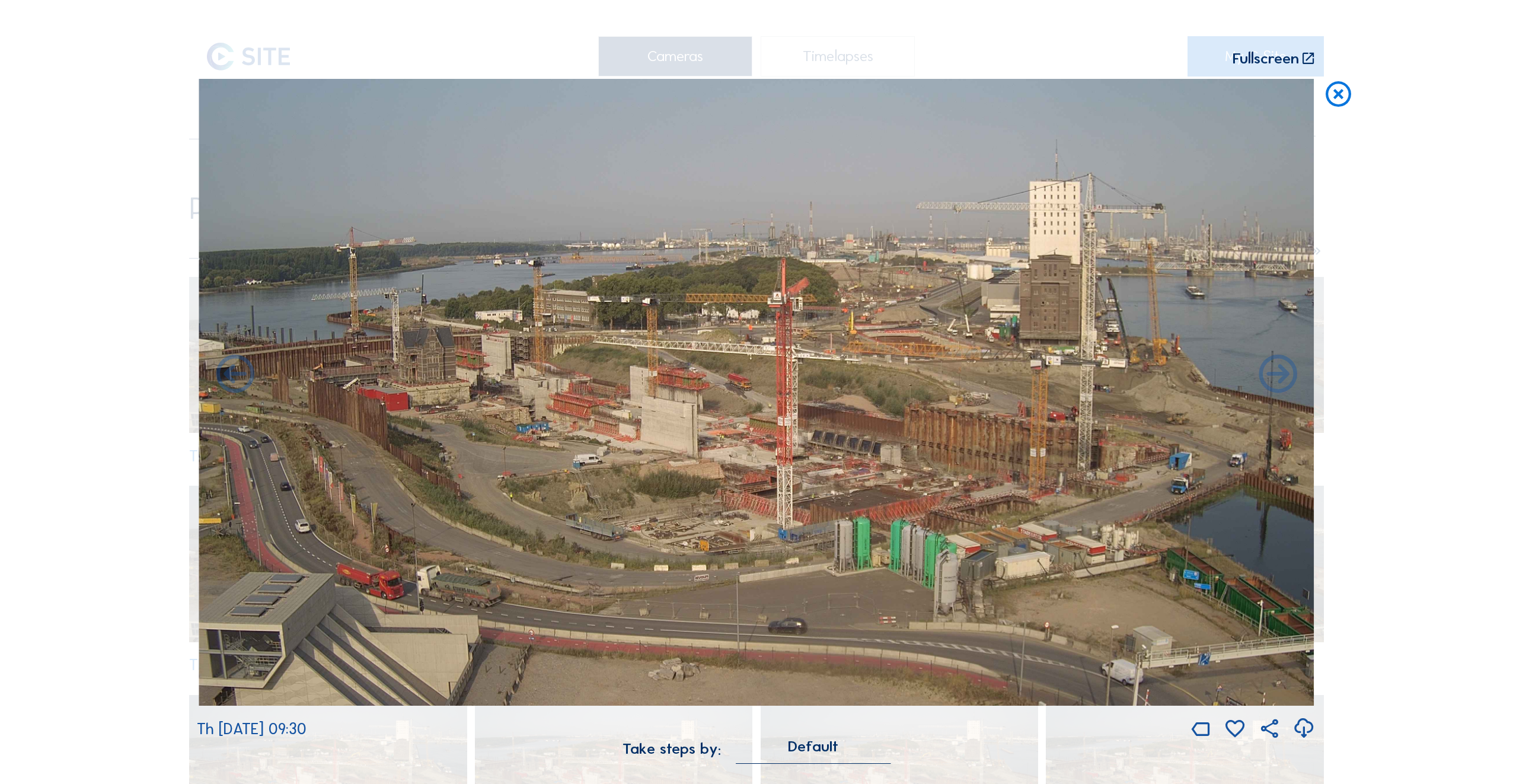
click at [1280, 380] on icon at bounding box center [1278, 376] width 46 height 46
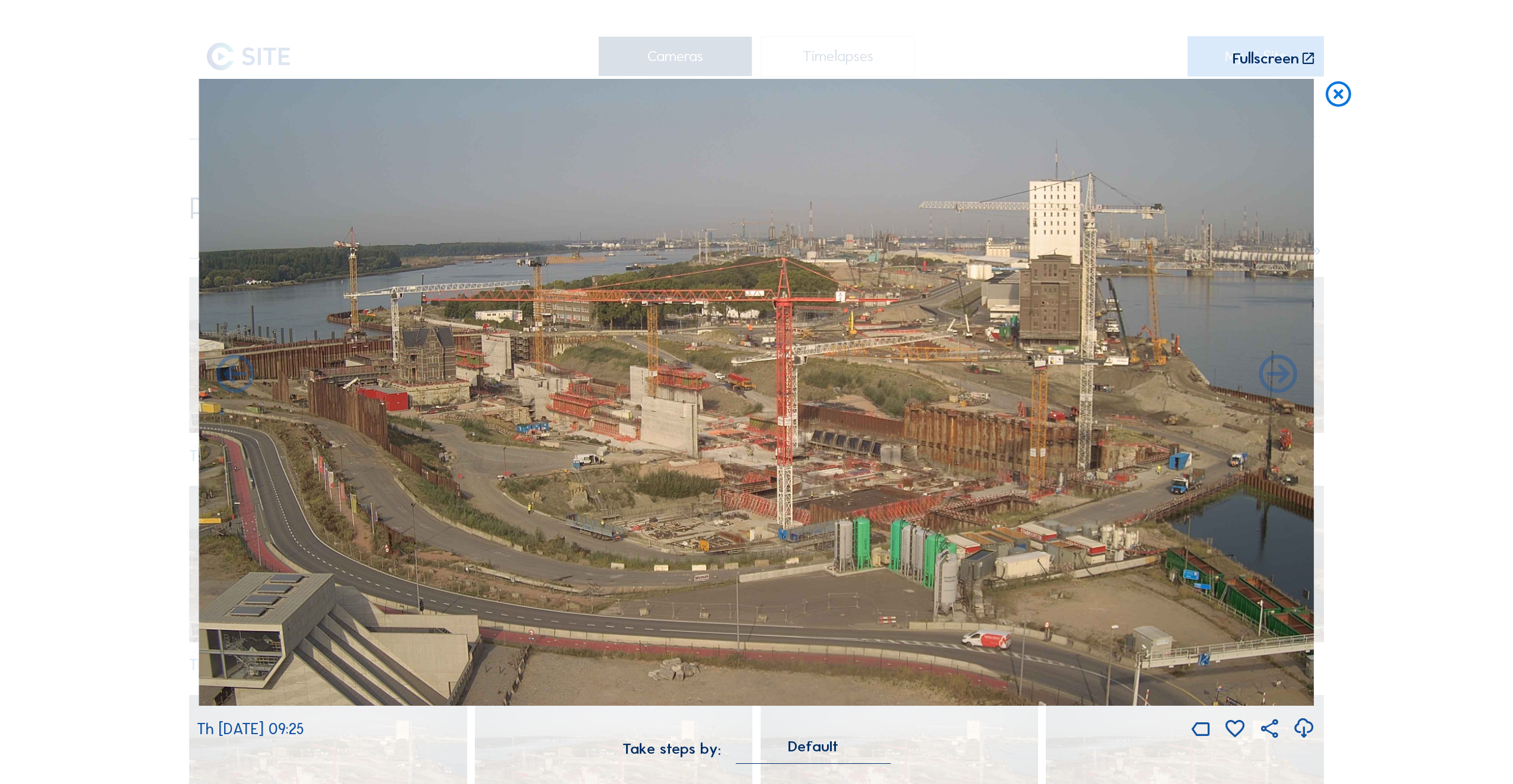
click at [1280, 380] on icon at bounding box center [1278, 376] width 46 height 46
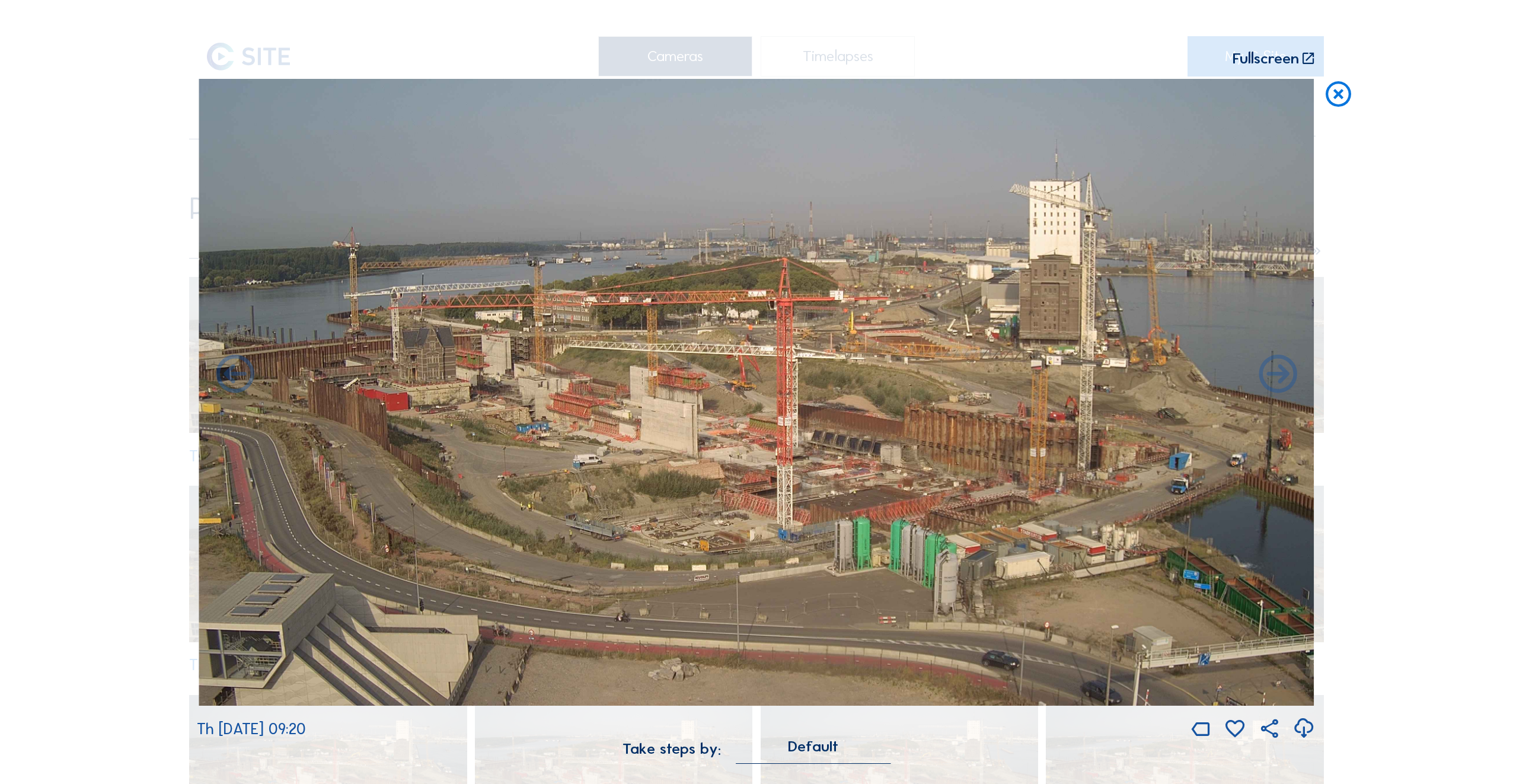
click at [1280, 380] on icon at bounding box center [1278, 376] width 46 height 46
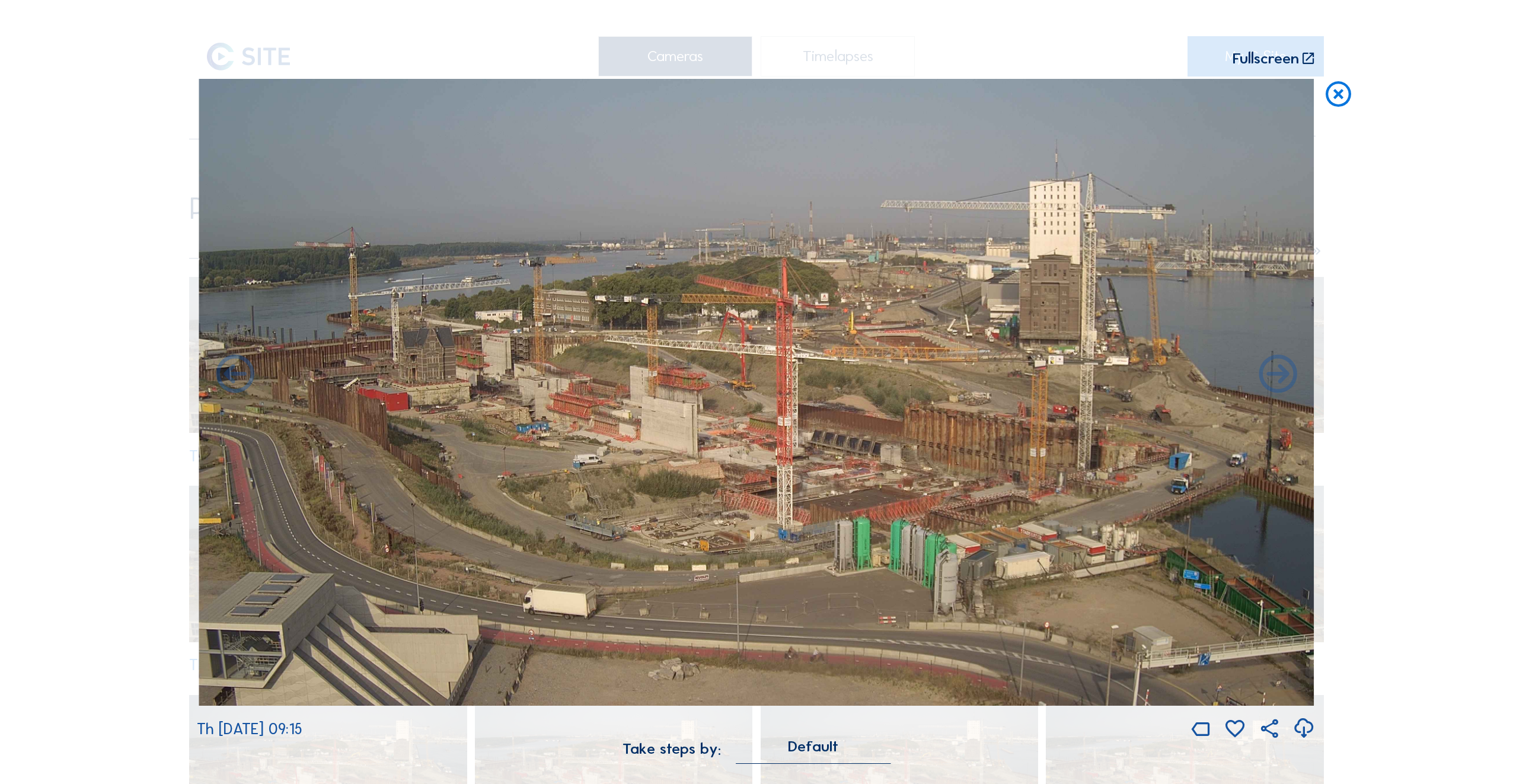
click at [1280, 380] on icon at bounding box center [1278, 376] width 46 height 46
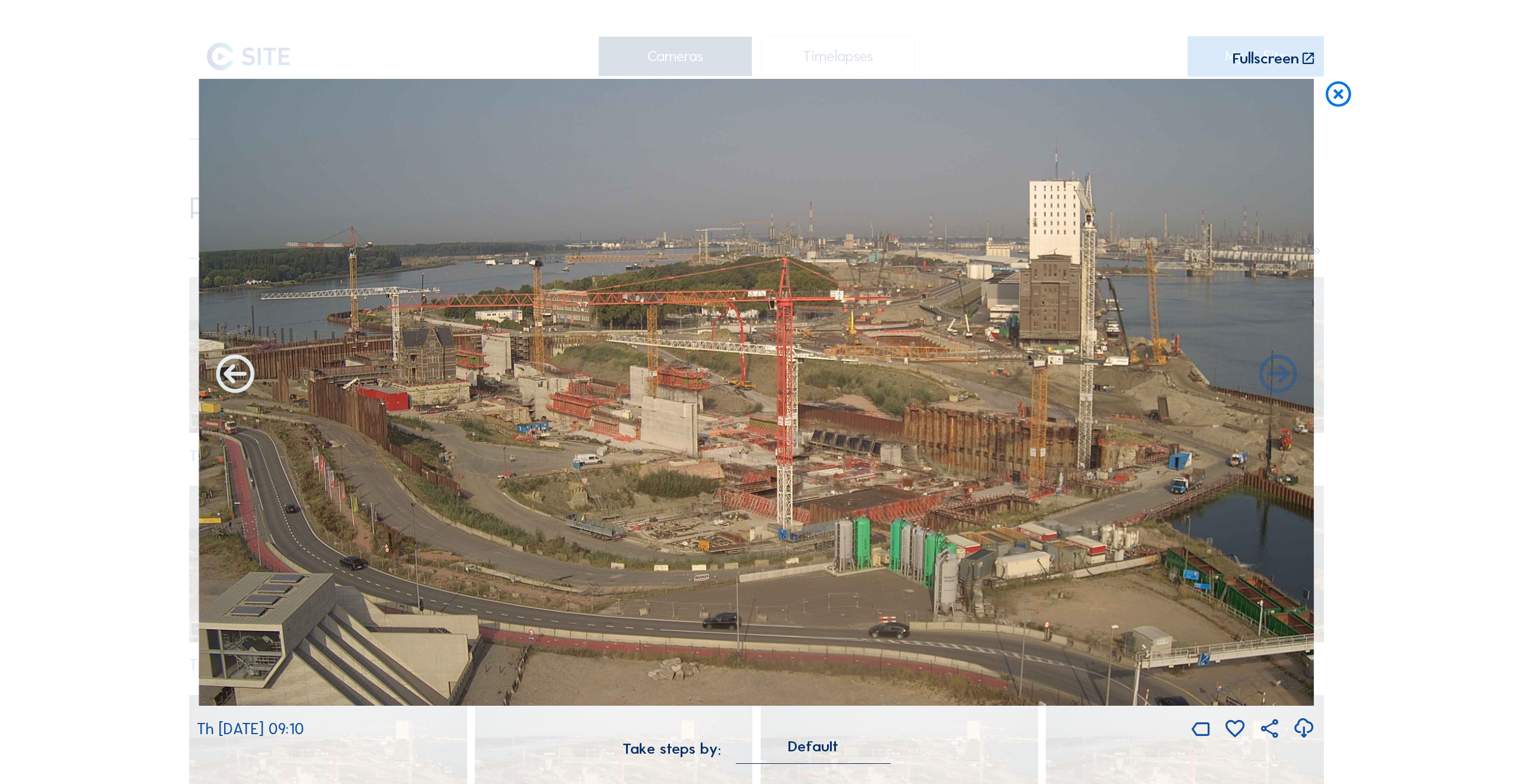
click at [226, 374] on icon at bounding box center [235, 376] width 46 height 46
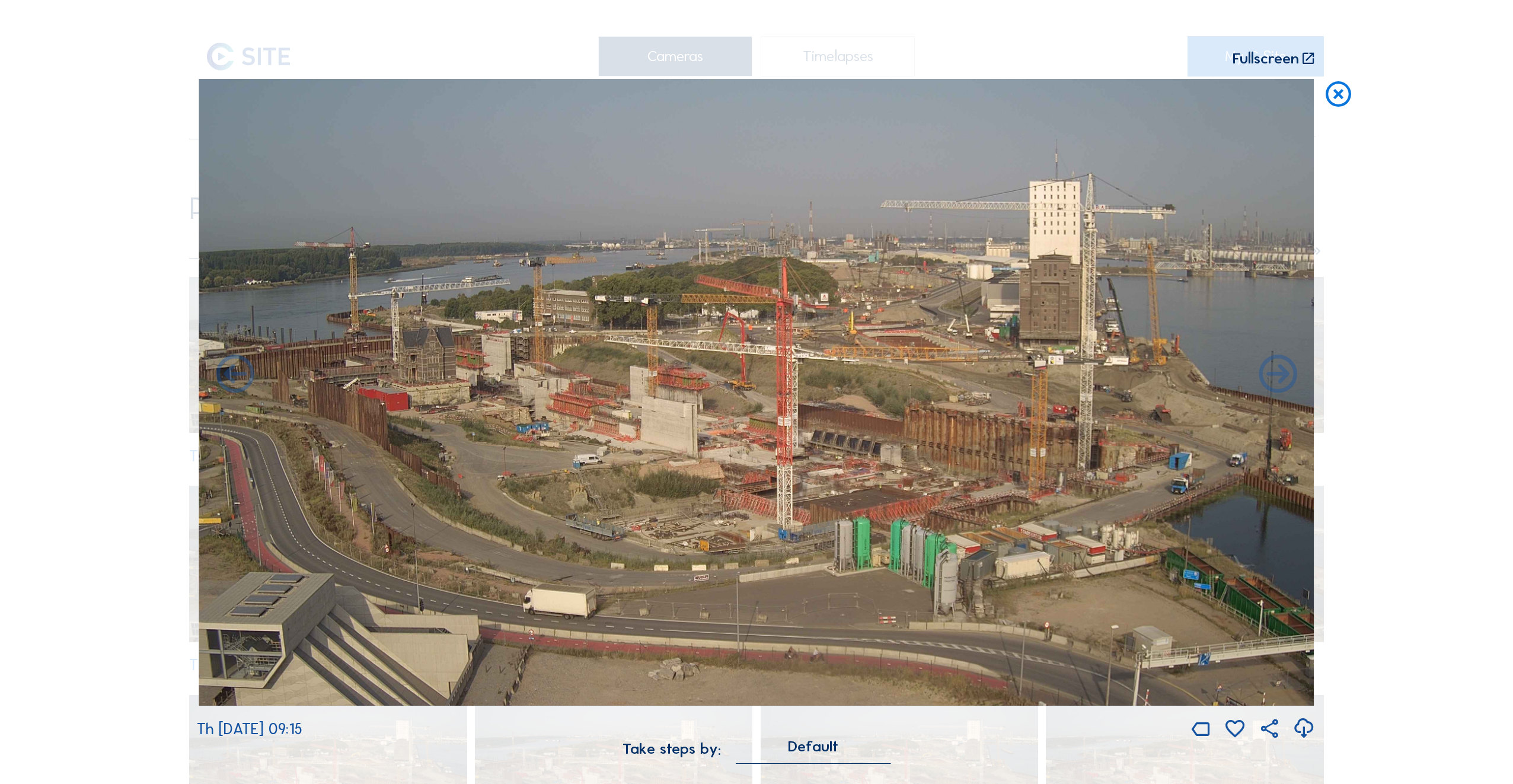
click at [226, 374] on icon at bounding box center [235, 376] width 46 height 46
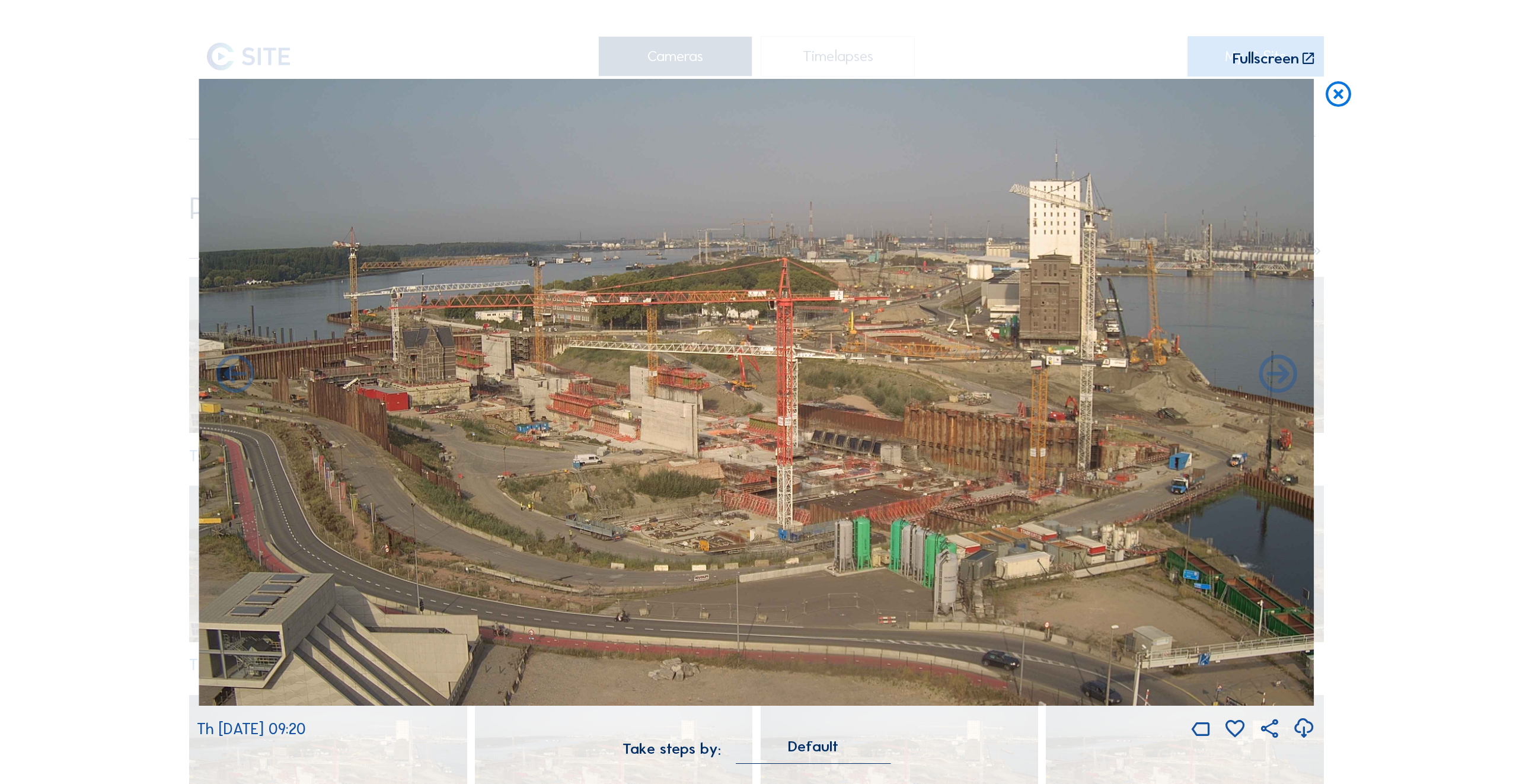
click at [226, 374] on icon at bounding box center [235, 376] width 46 height 46
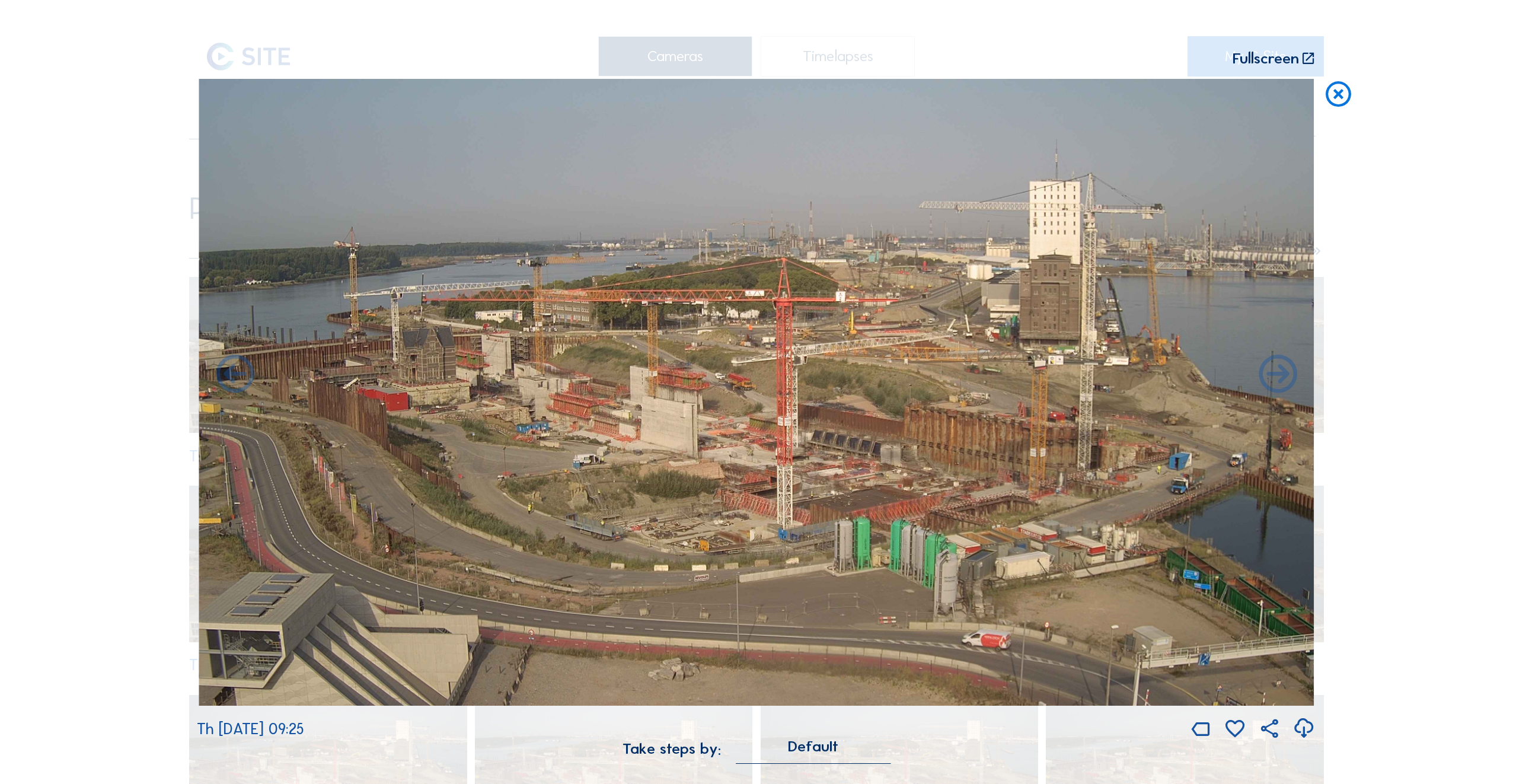
click at [226, 374] on icon at bounding box center [235, 376] width 46 height 46
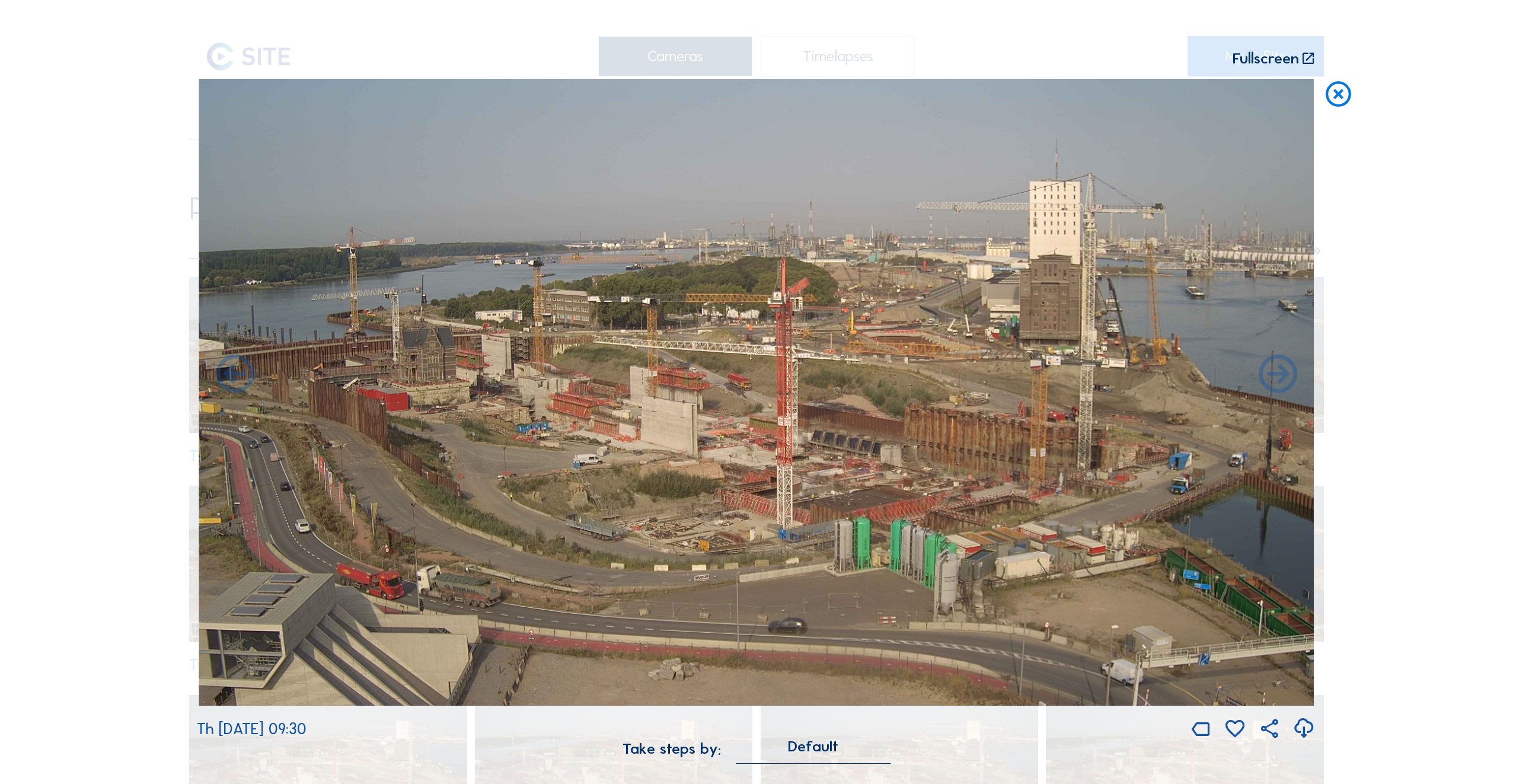
click at [226, 374] on icon at bounding box center [235, 376] width 46 height 46
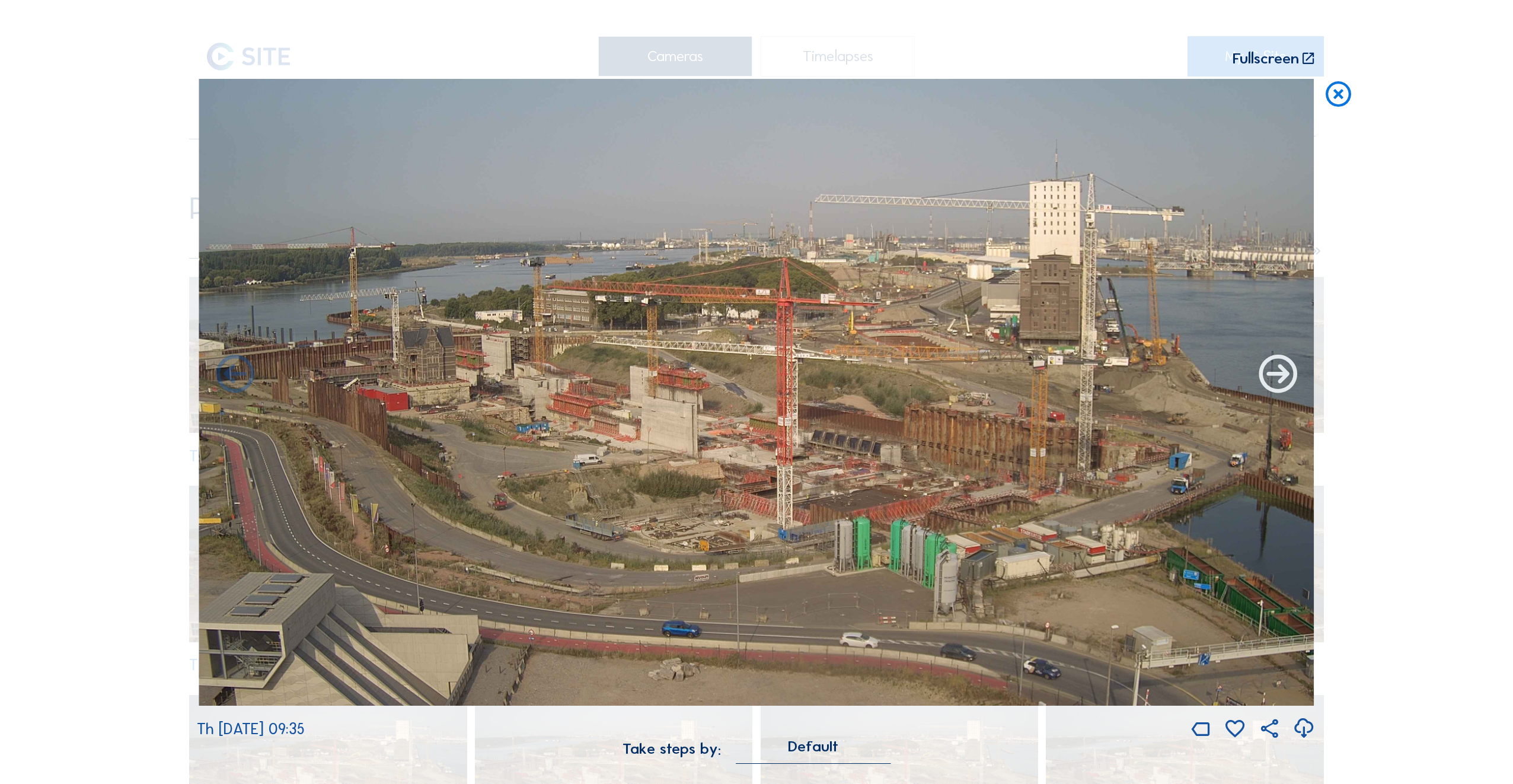
click at [1273, 380] on icon at bounding box center [1278, 376] width 46 height 46
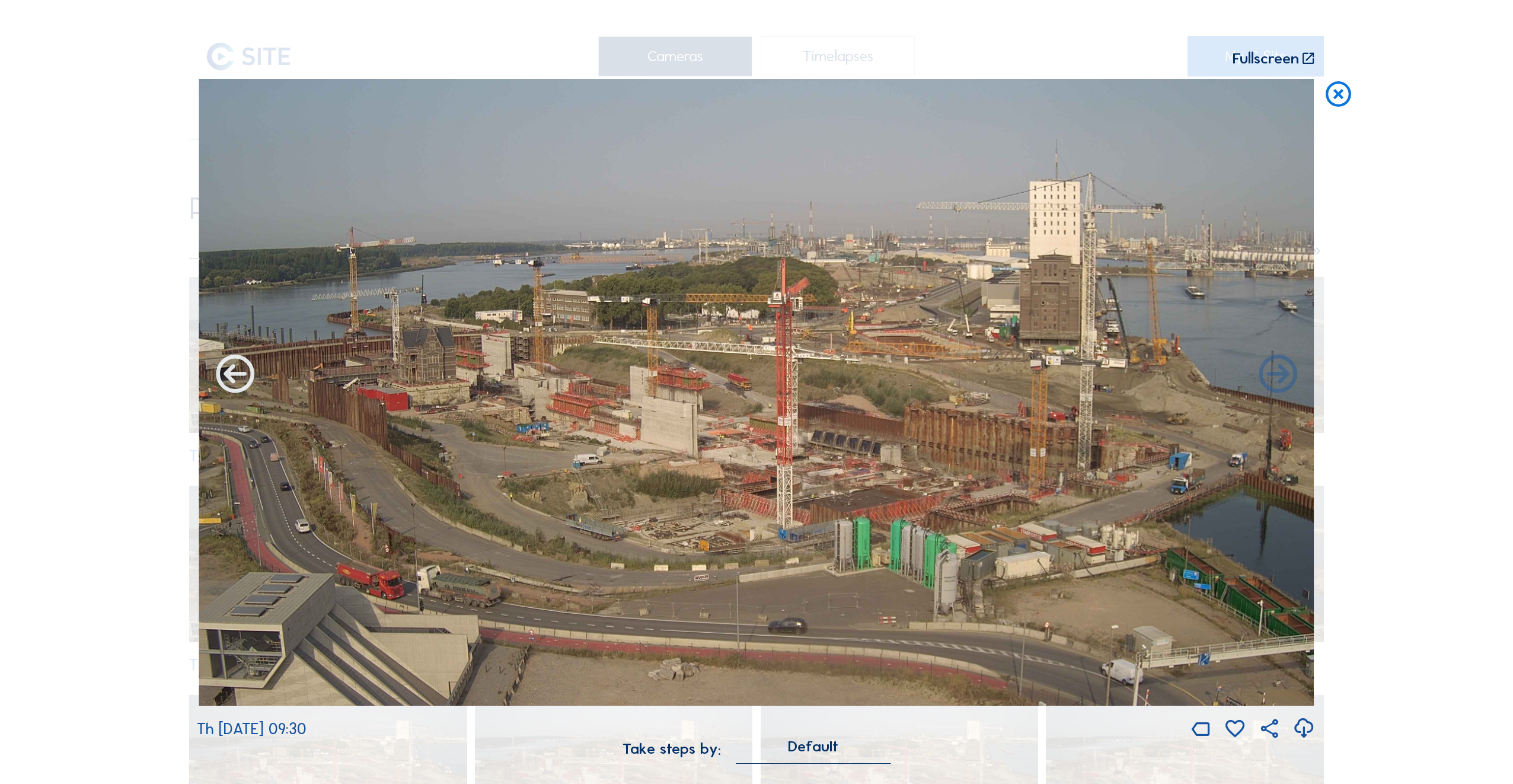
click at [229, 374] on icon at bounding box center [235, 376] width 46 height 46
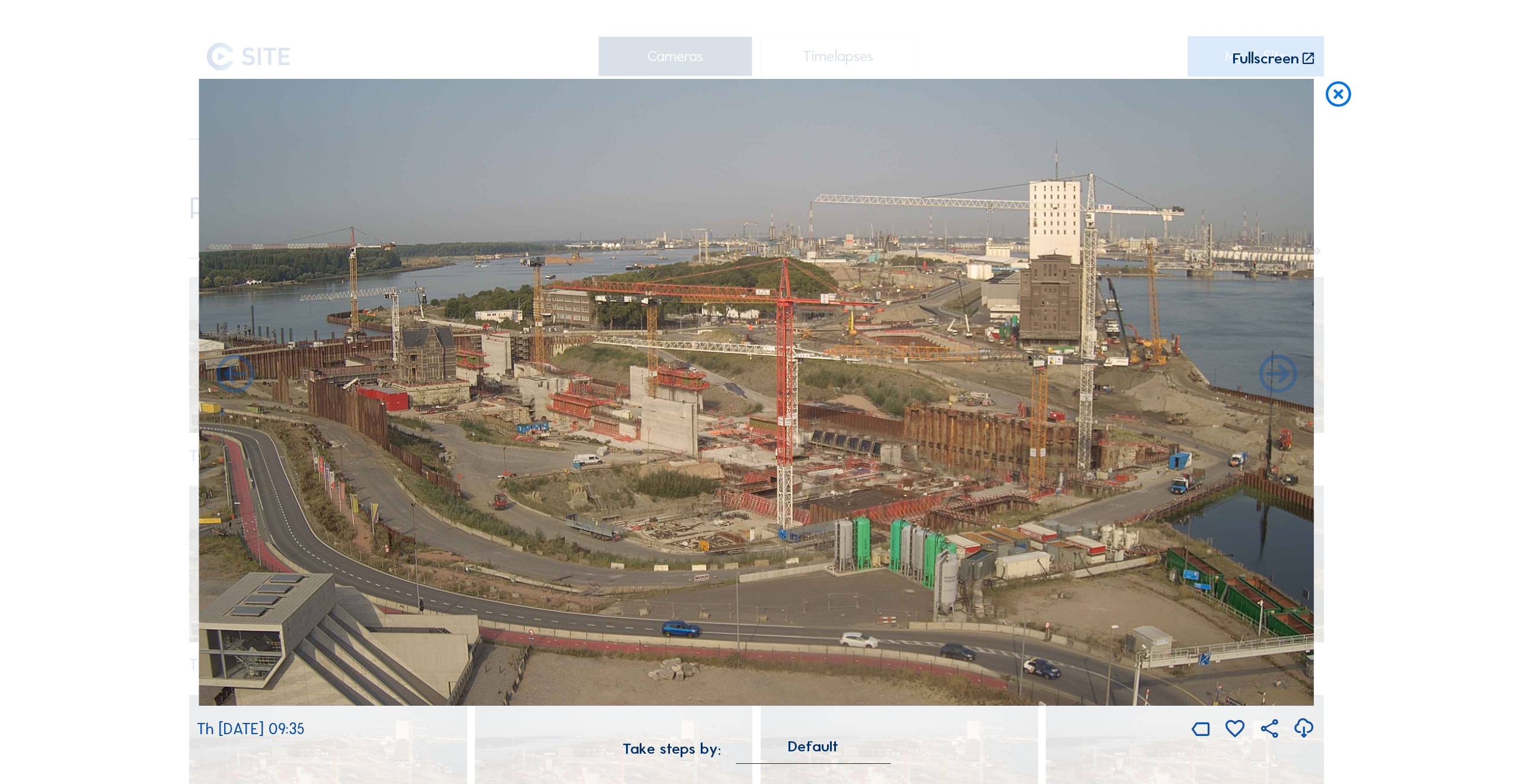
click at [229, 374] on icon at bounding box center [235, 376] width 46 height 46
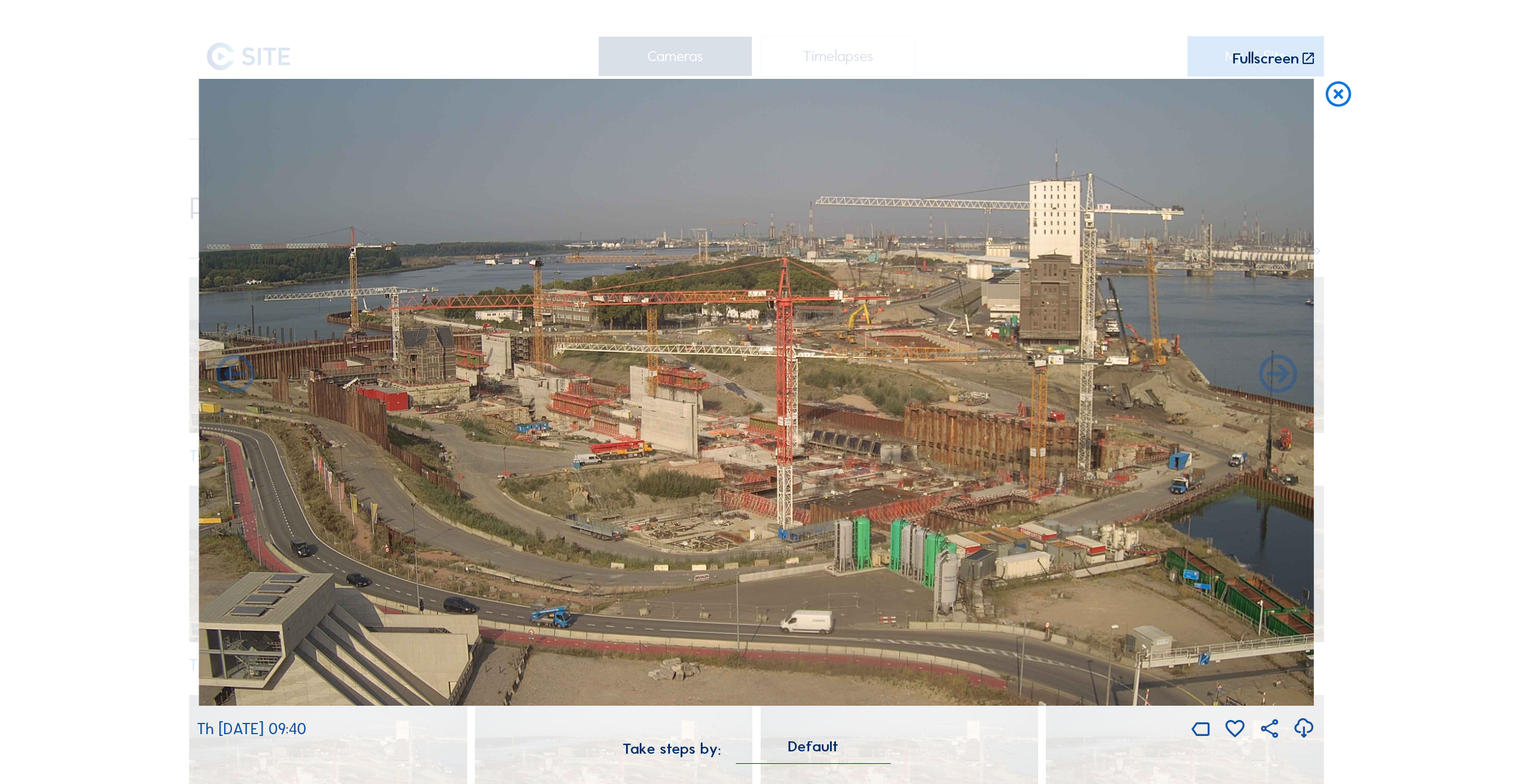
click at [229, 374] on icon at bounding box center [235, 376] width 46 height 46
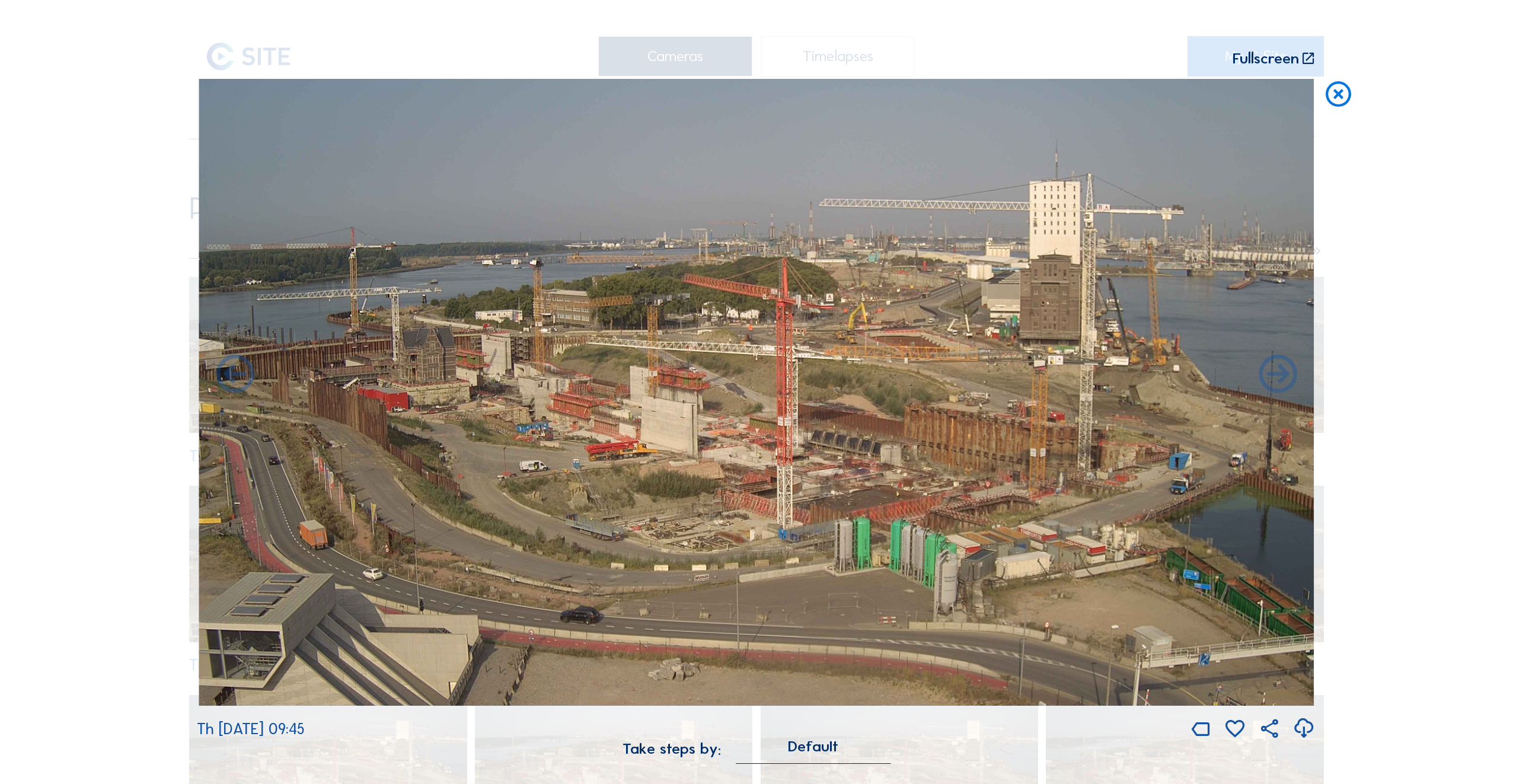
click at [229, 374] on icon at bounding box center [235, 376] width 46 height 46
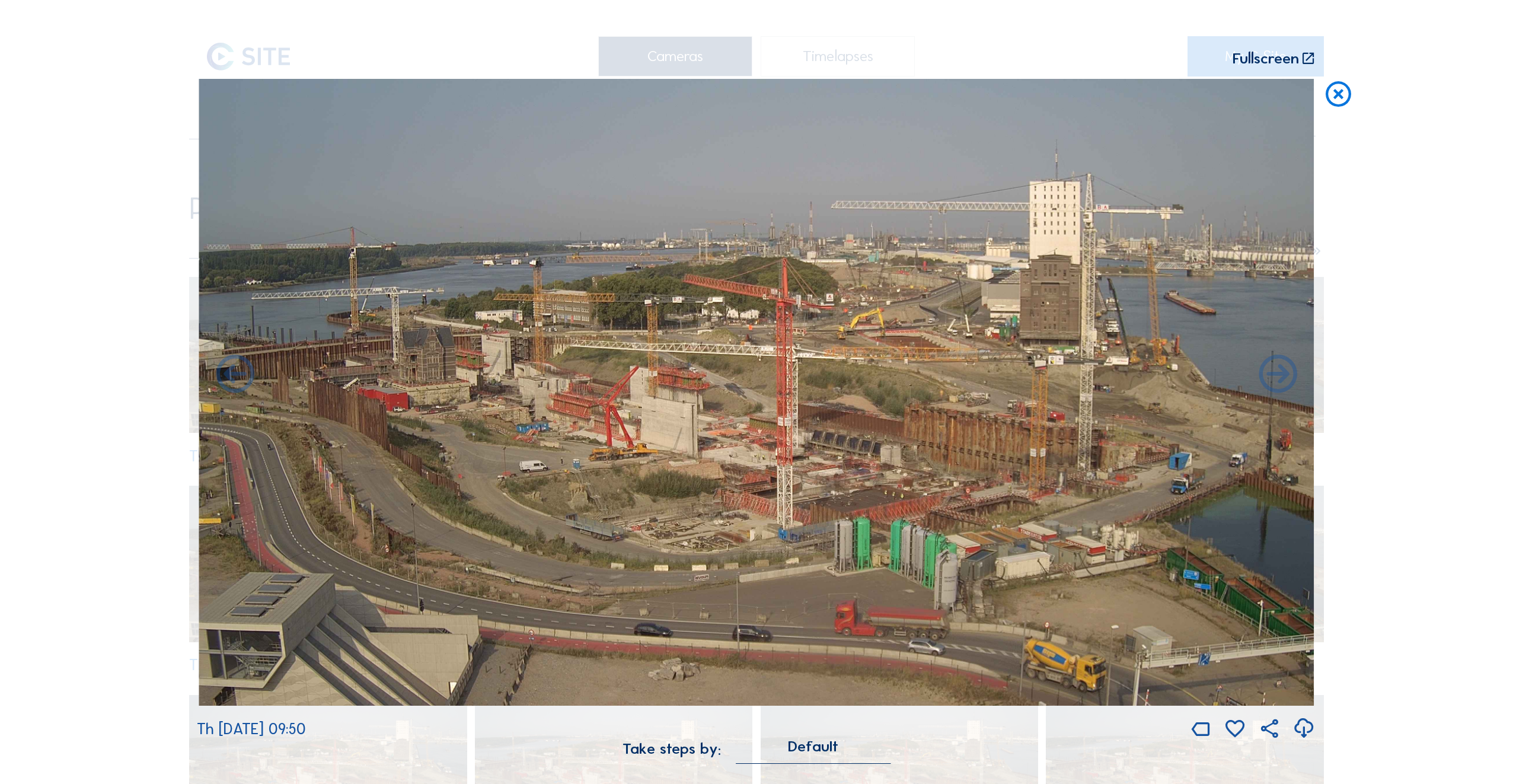
click at [229, 374] on icon at bounding box center [235, 376] width 46 height 46
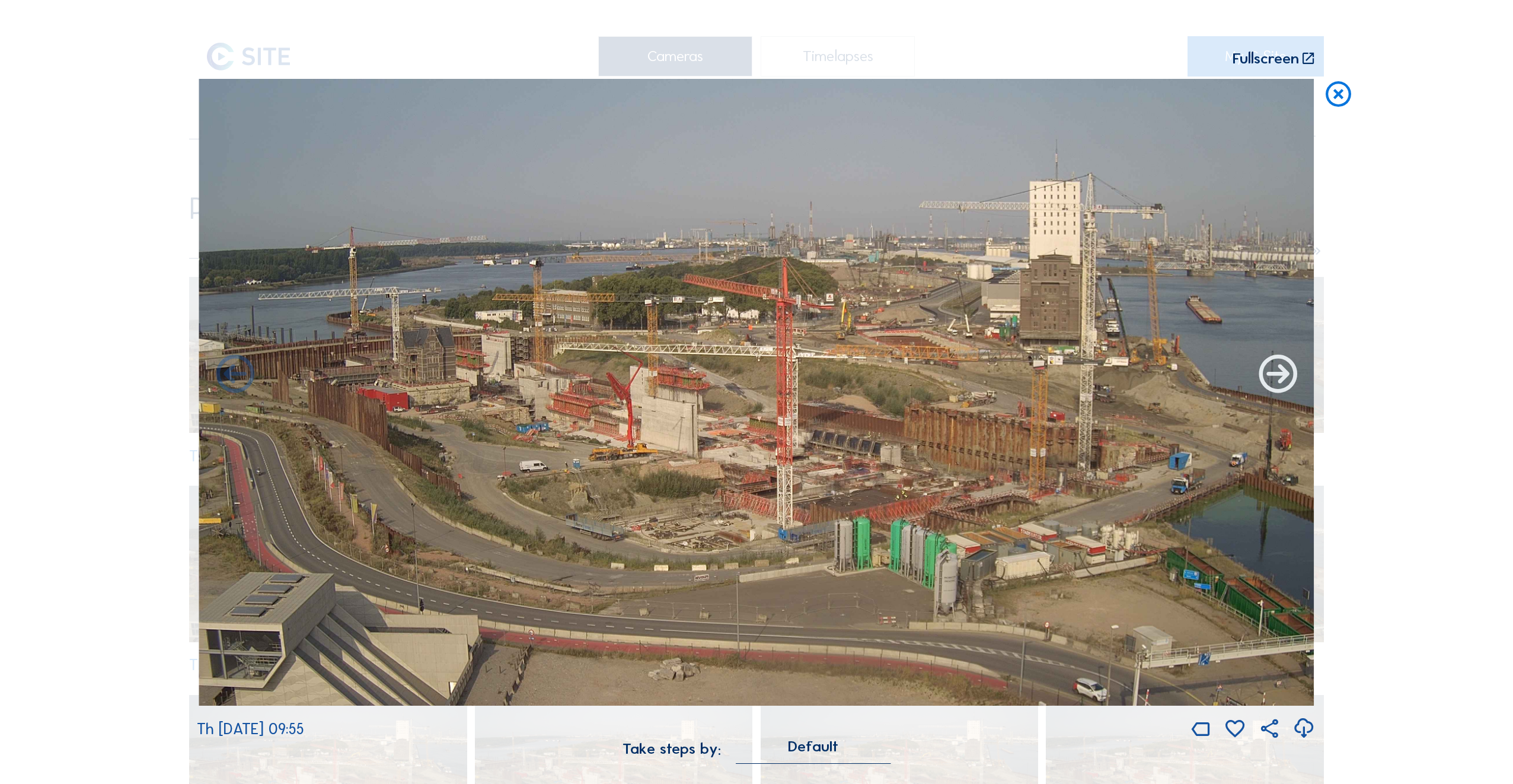
click at [1286, 376] on icon at bounding box center [1278, 376] width 46 height 46
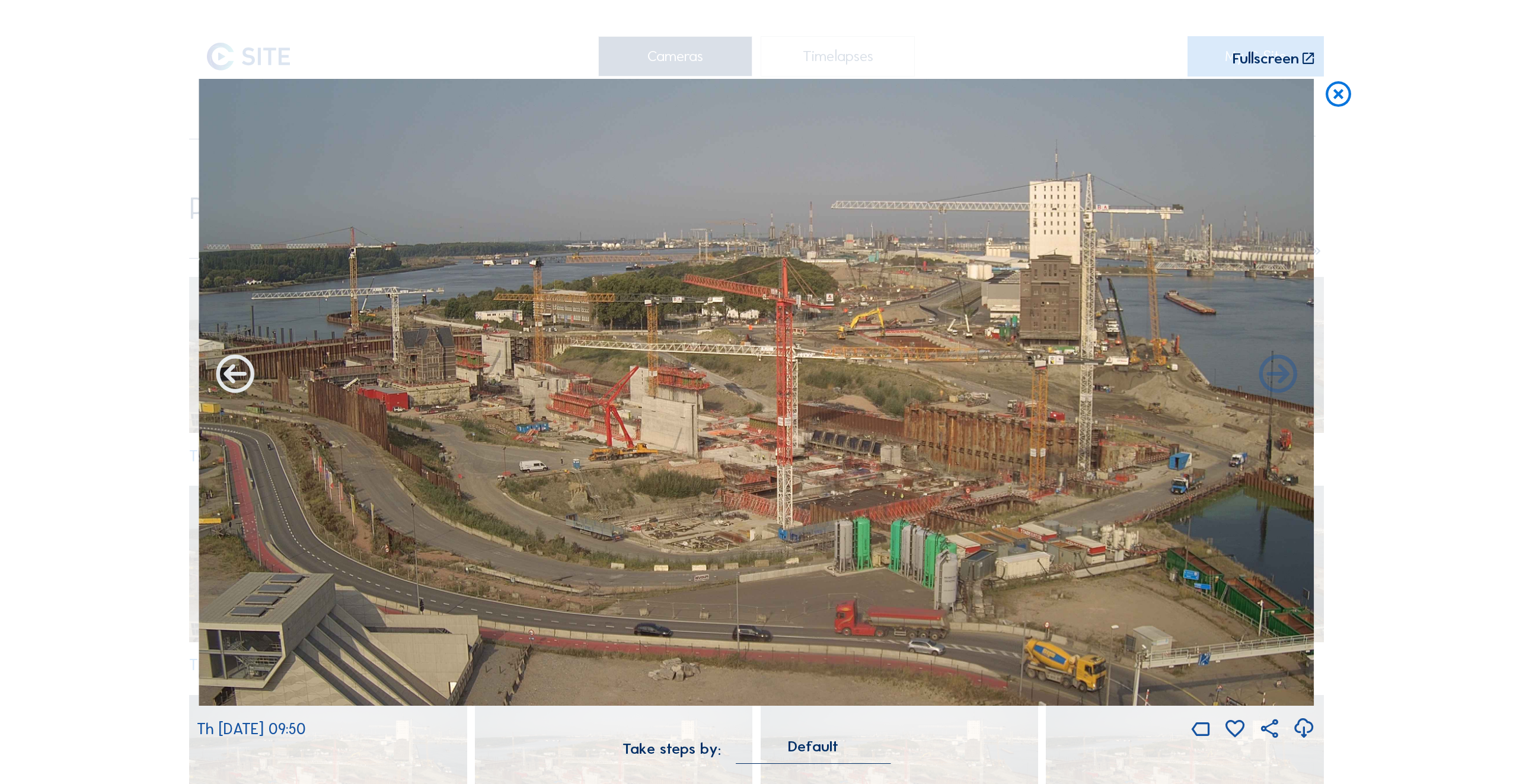
click at [236, 375] on icon at bounding box center [235, 376] width 46 height 46
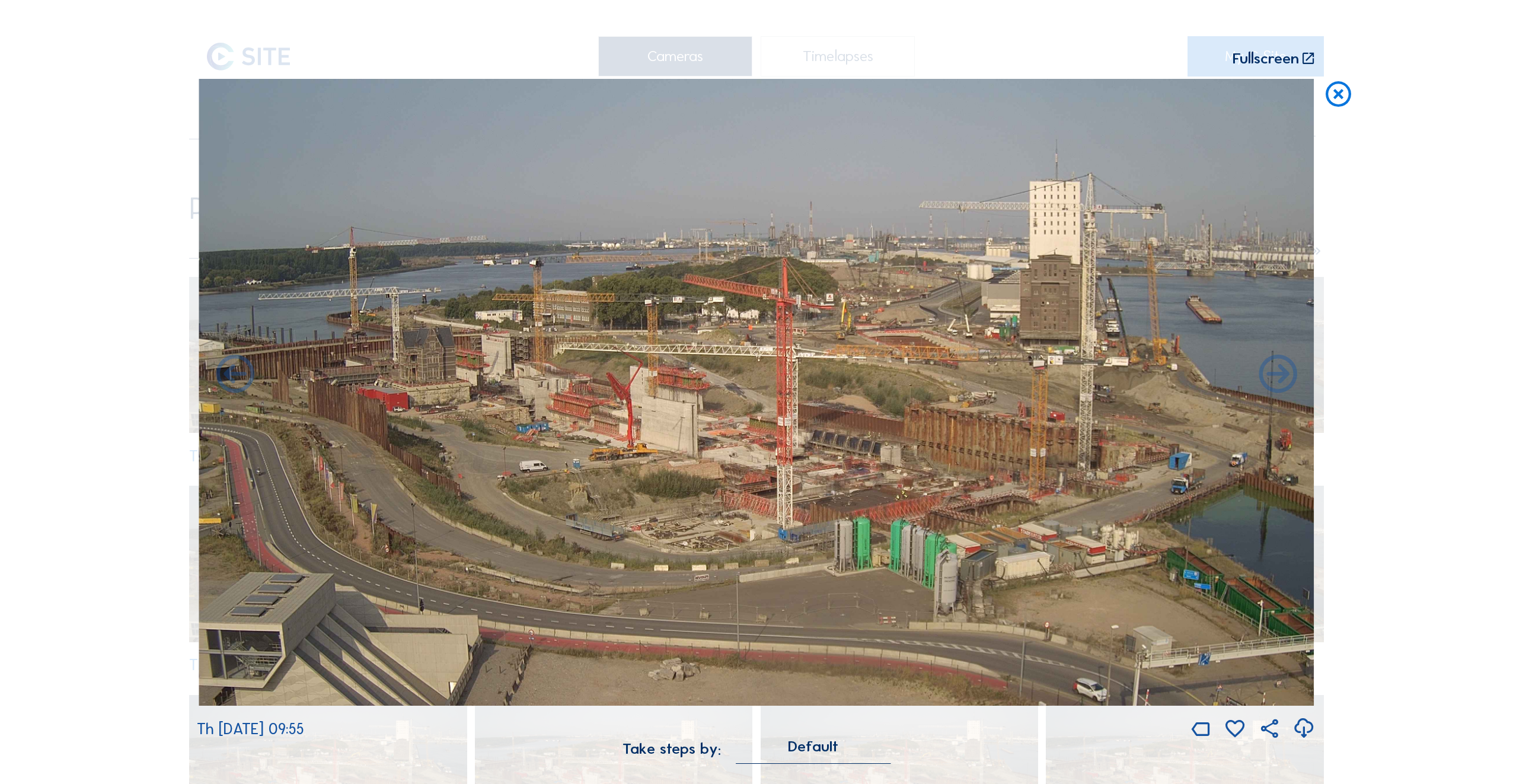
click at [236, 375] on icon at bounding box center [235, 376] width 46 height 46
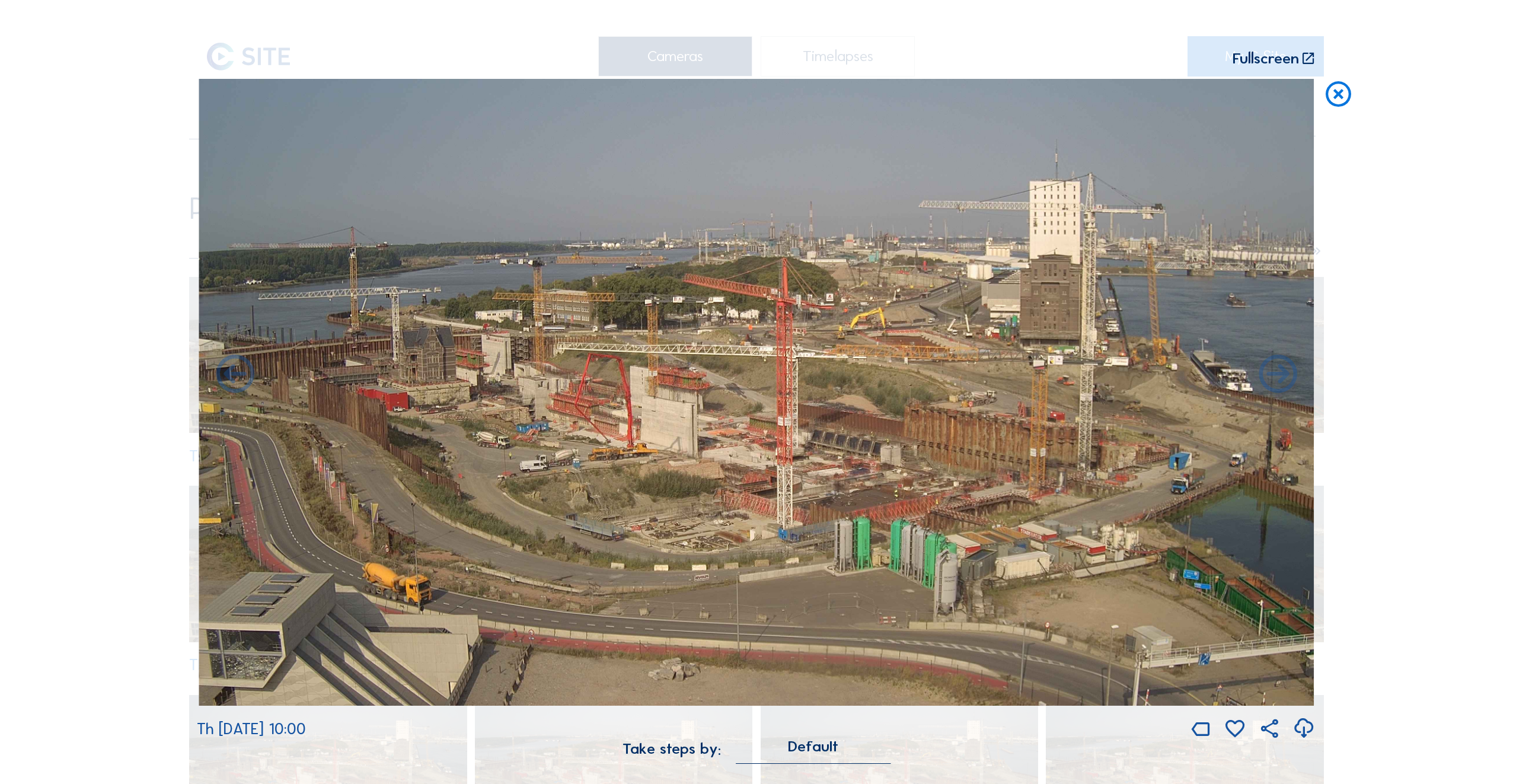
click at [236, 375] on icon at bounding box center [235, 376] width 46 height 46
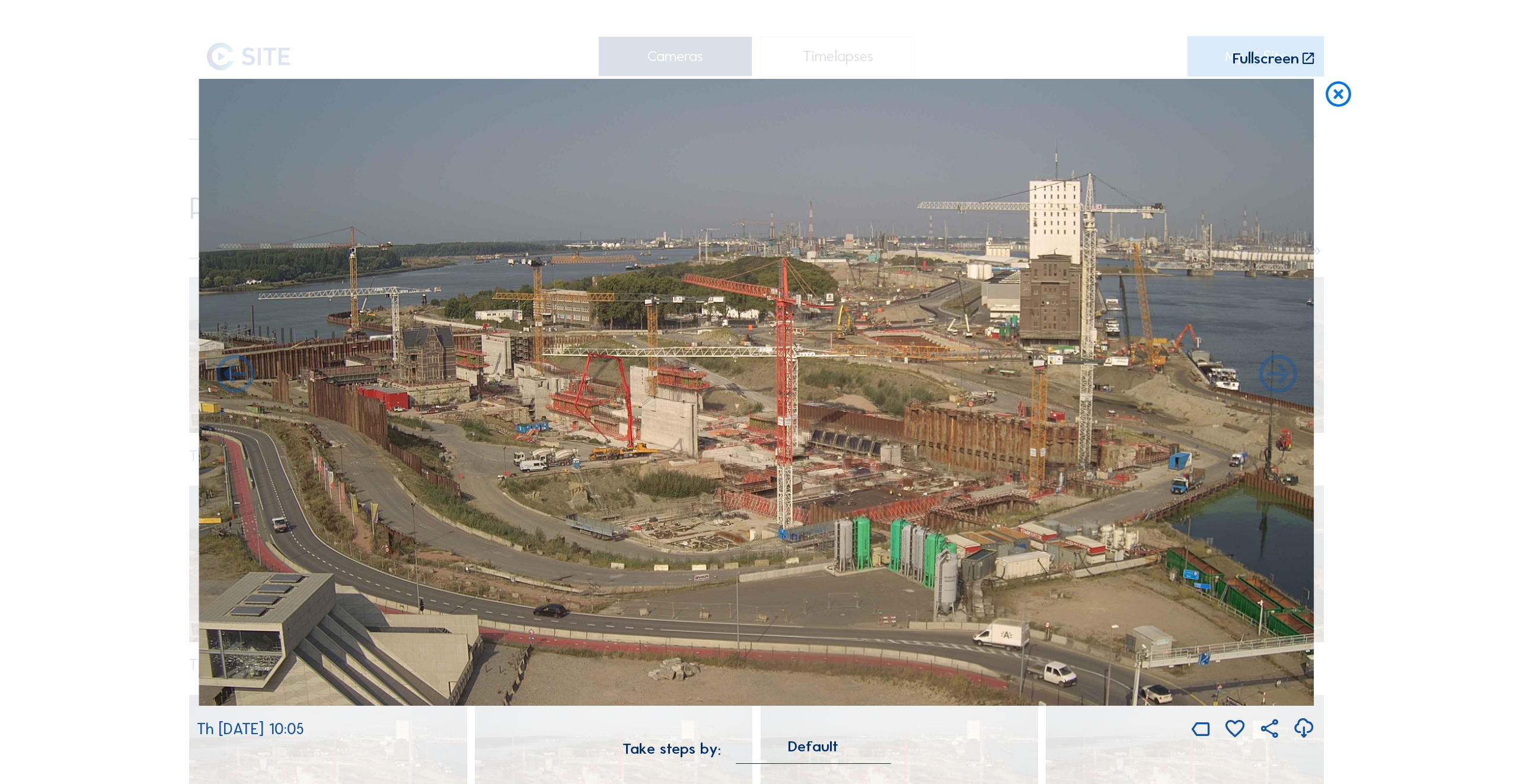
click at [236, 375] on icon at bounding box center [235, 376] width 46 height 46
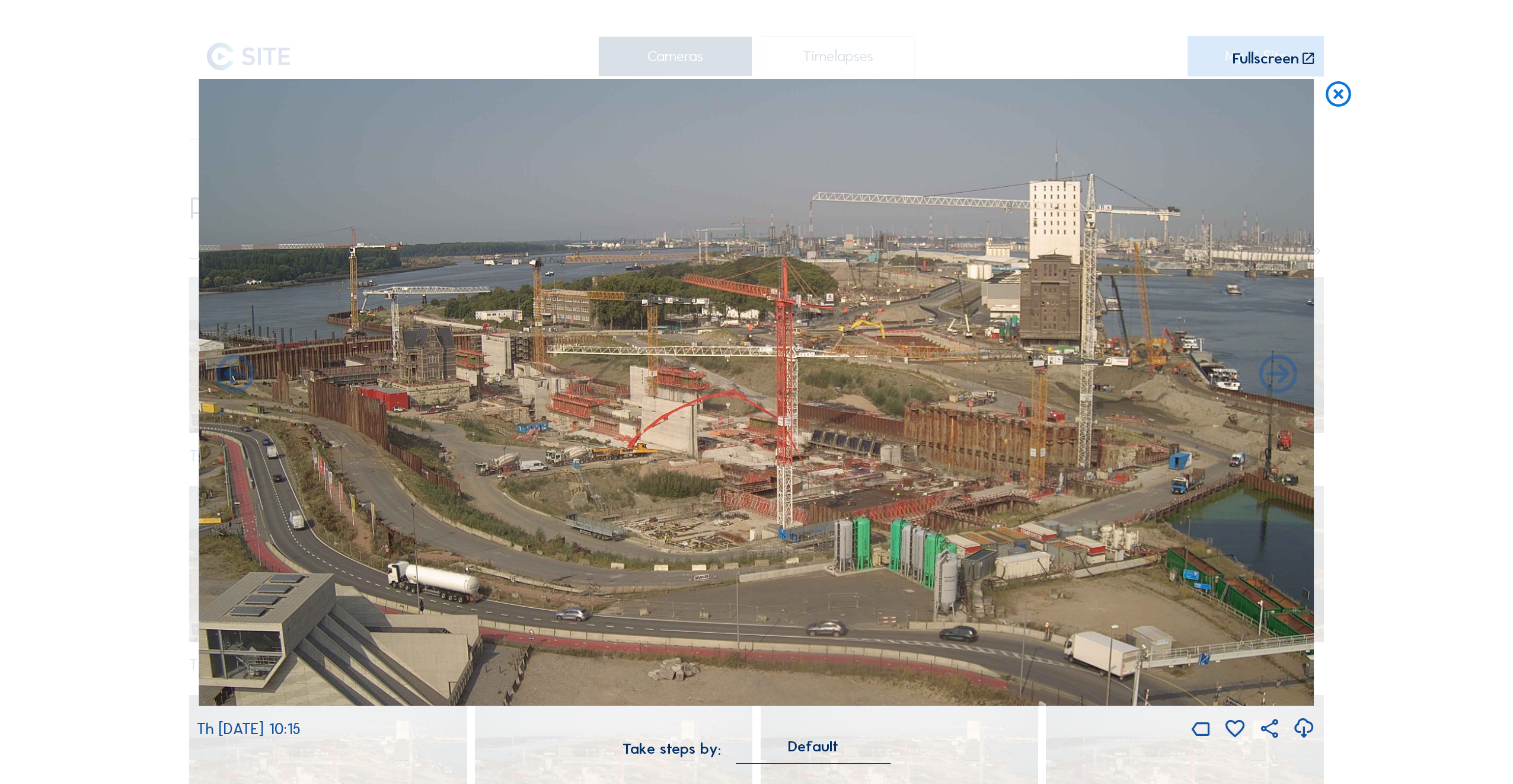
click at [236, 375] on icon at bounding box center [235, 376] width 46 height 46
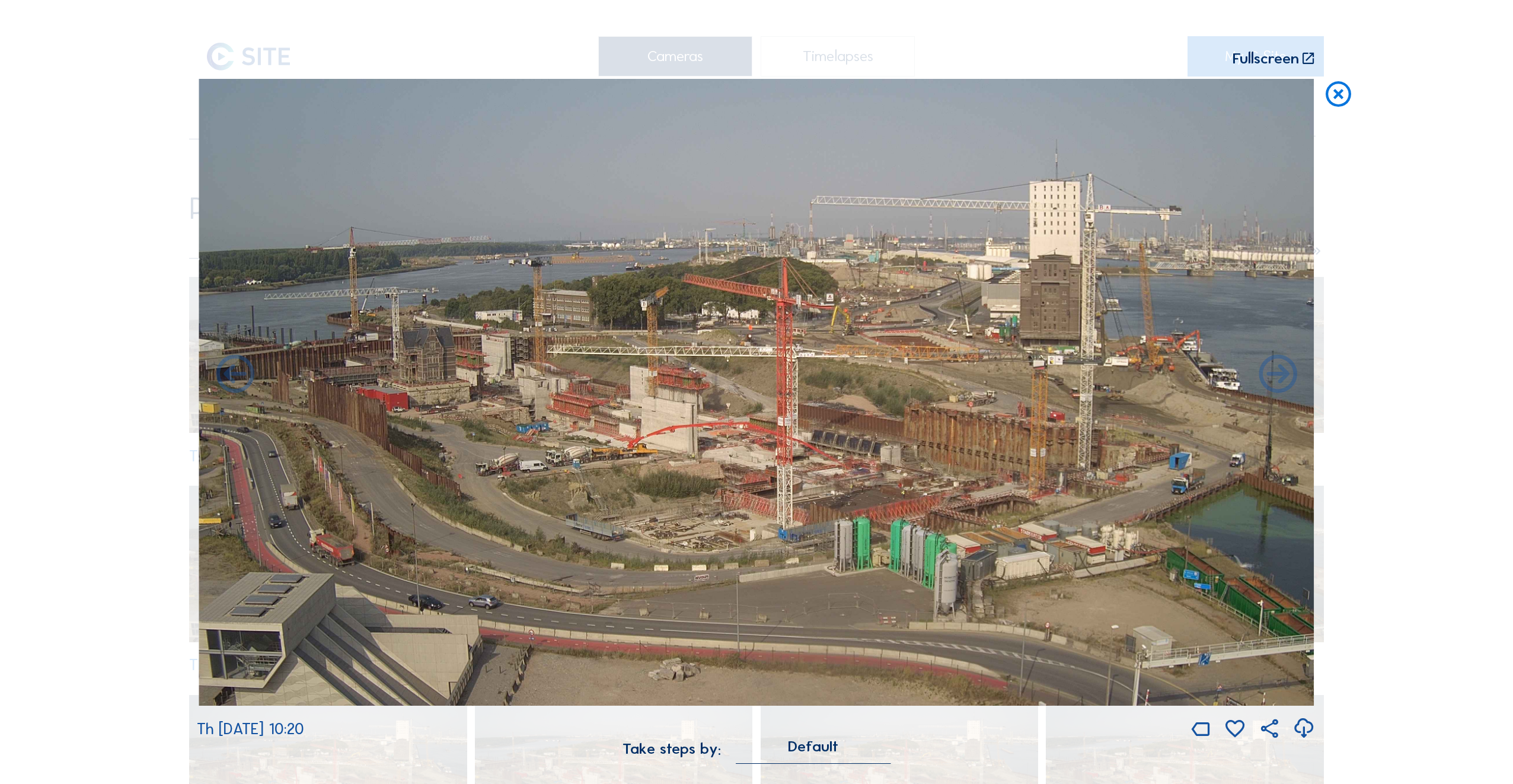
click at [236, 375] on icon at bounding box center [235, 376] width 46 height 46
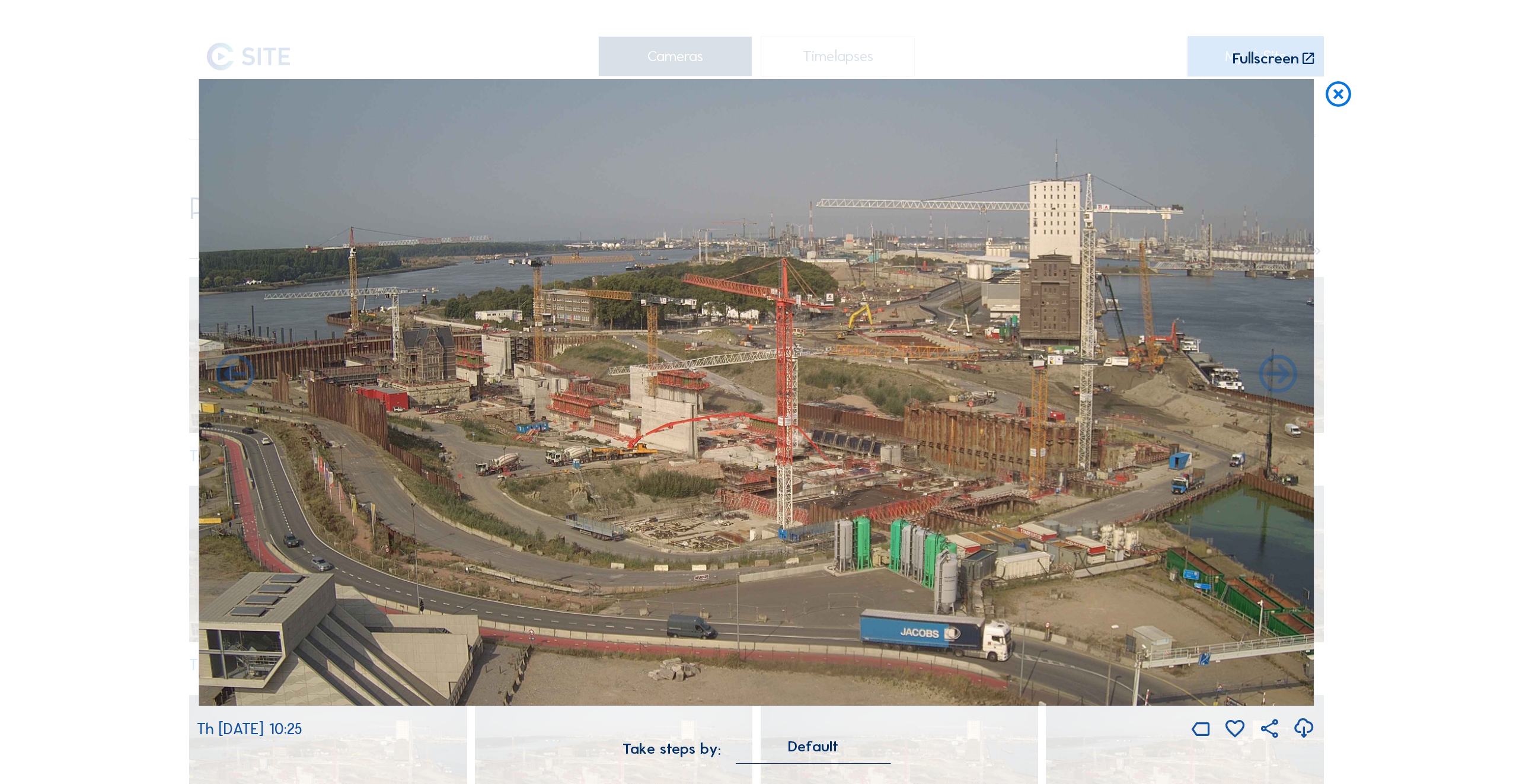
click at [236, 375] on icon at bounding box center [235, 376] width 46 height 46
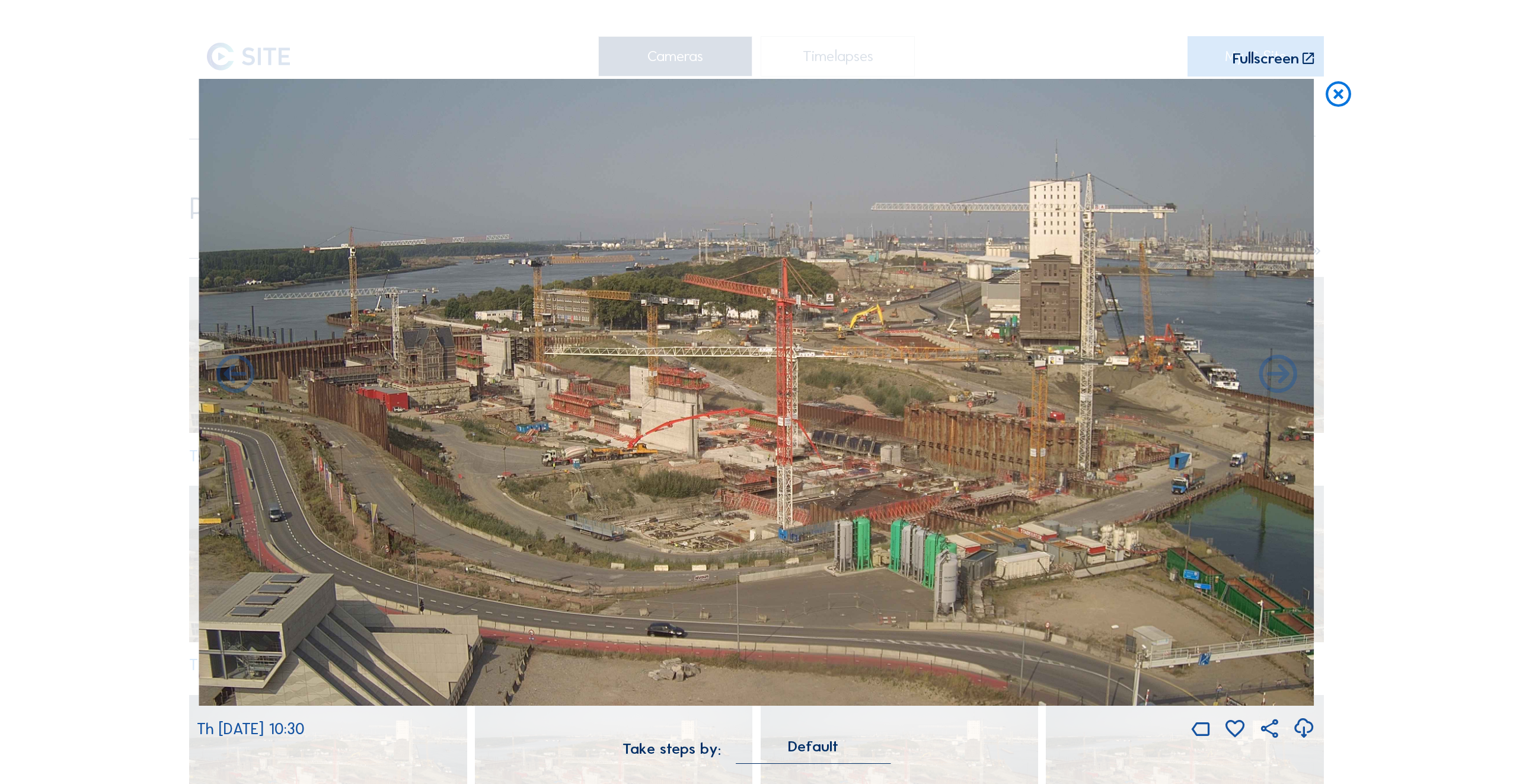
click at [236, 375] on icon at bounding box center [235, 376] width 46 height 46
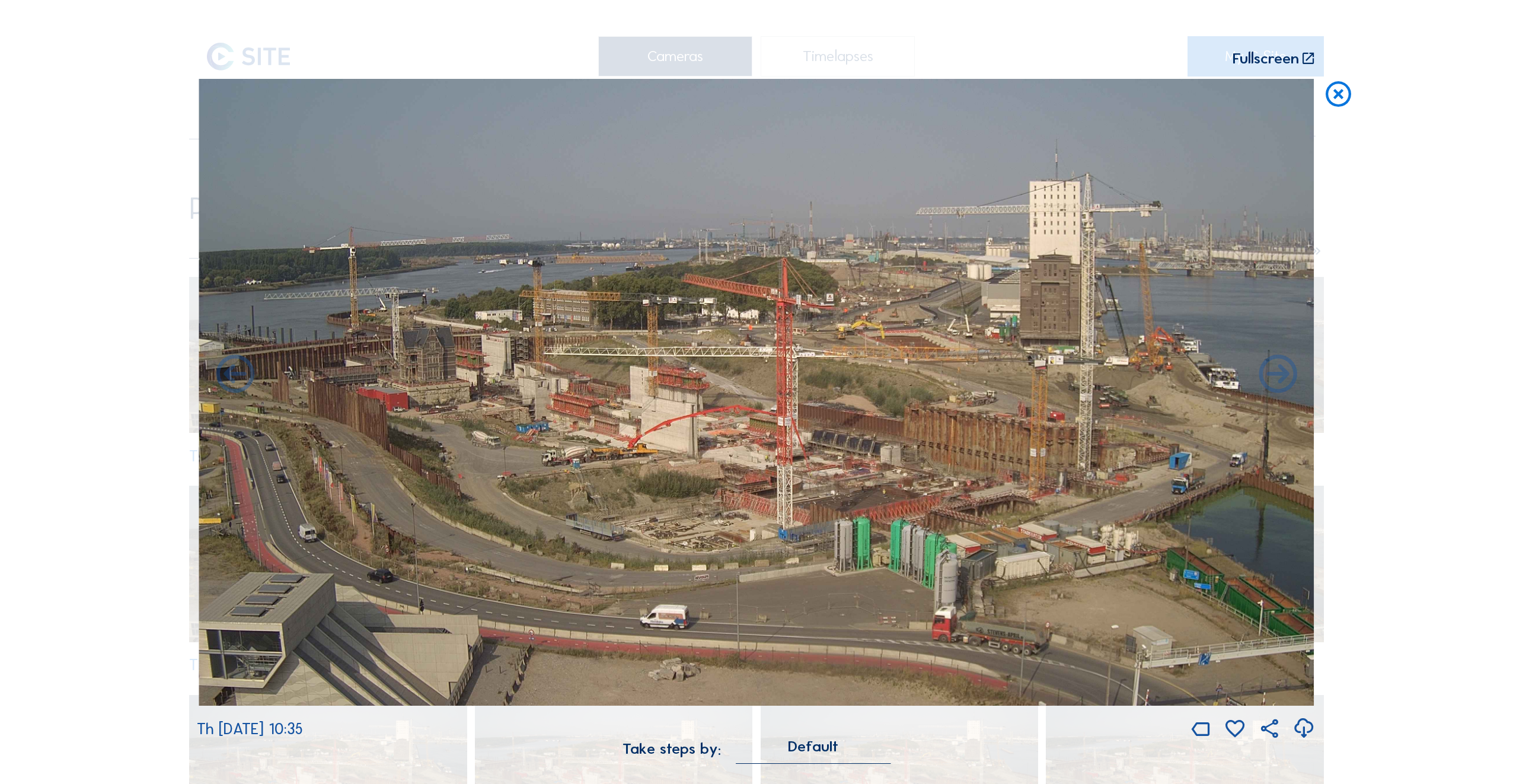
click at [236, 375] on icon at bounding box center [235, 376] width 46 height 46
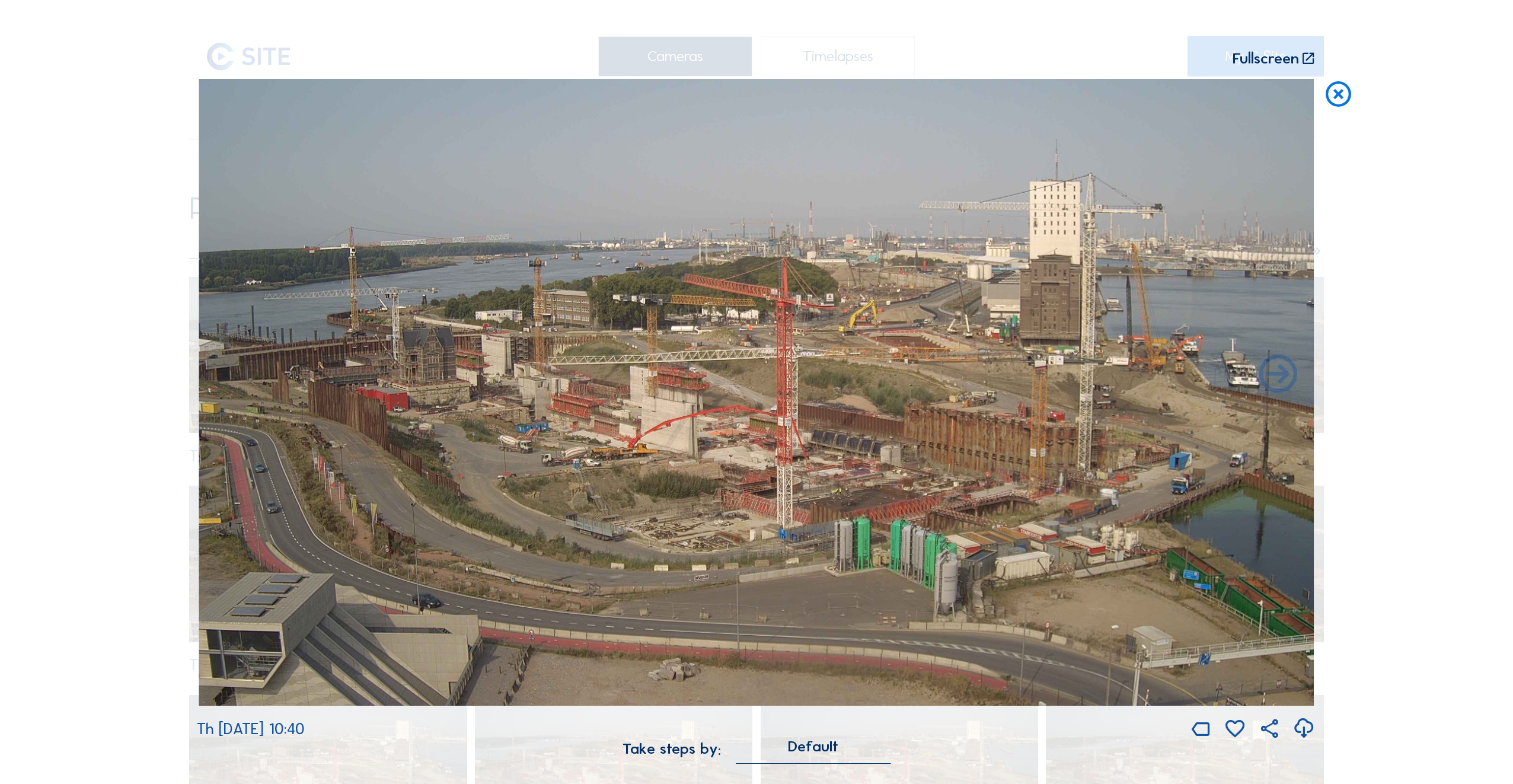
click at [236, 375] on img at bounding box center [756, 392] width 1115 height 627
